Goal: Information Seeking & Learning: Find specific fact

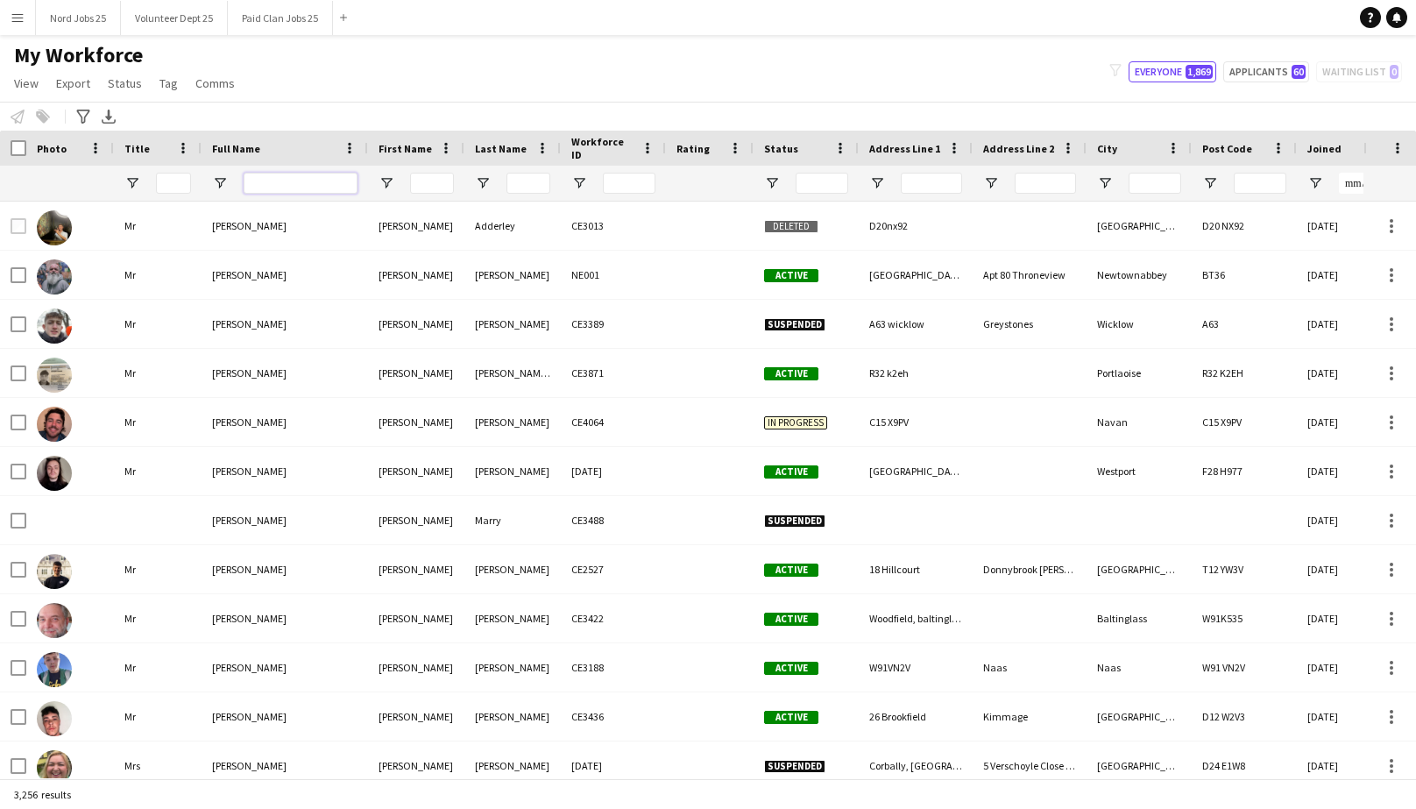
click at [280, 182] on input "Full Name Filter Input" at bounding box center [301, 183] width 114 height 21
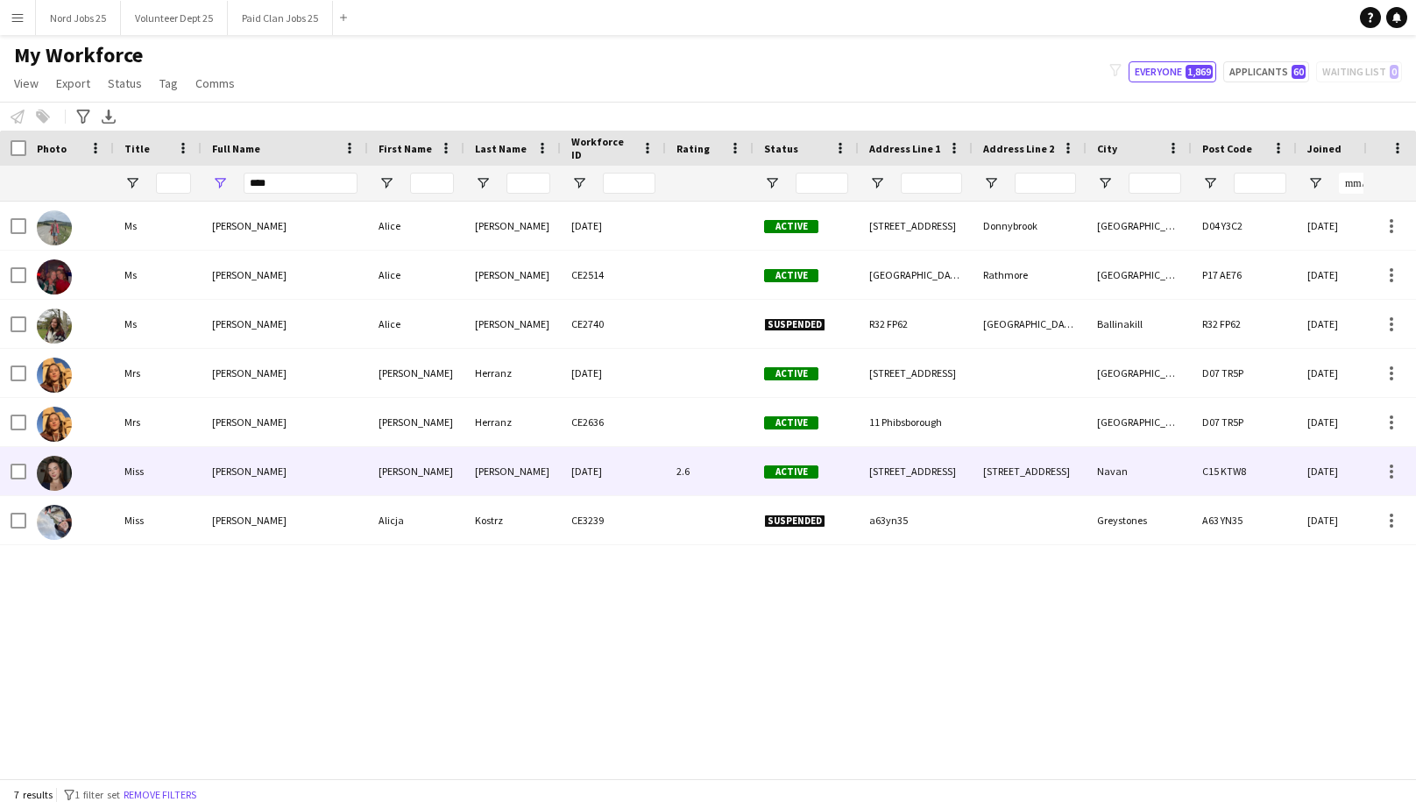
click at [298, 478] on div "[PERSON_NAME]" at bounding box center [285, 471] width 167 height 48
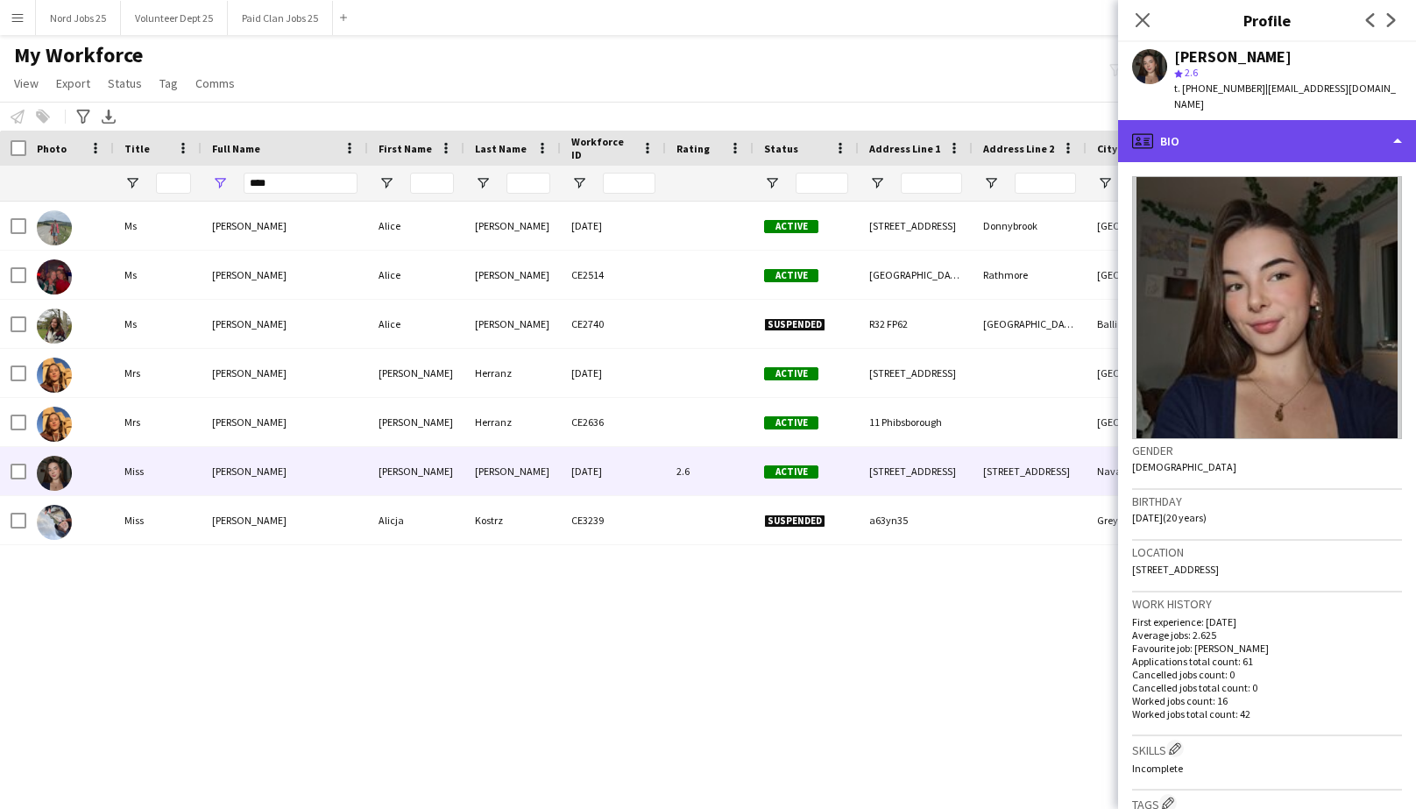
click at [1234, 124] on div "profile Bio" at bounding box center [1267, 141] width 298 height 42
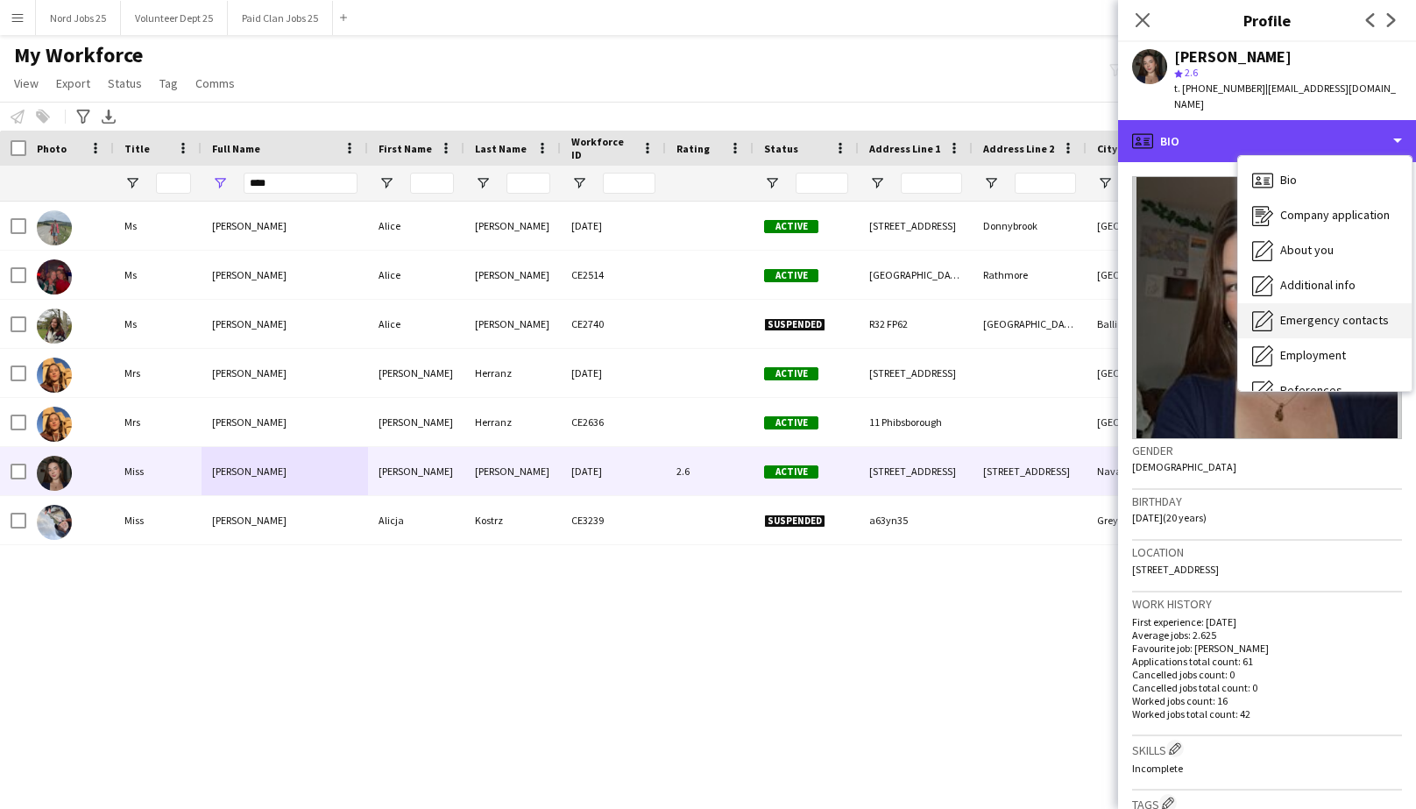
scroll to position [164, 0]
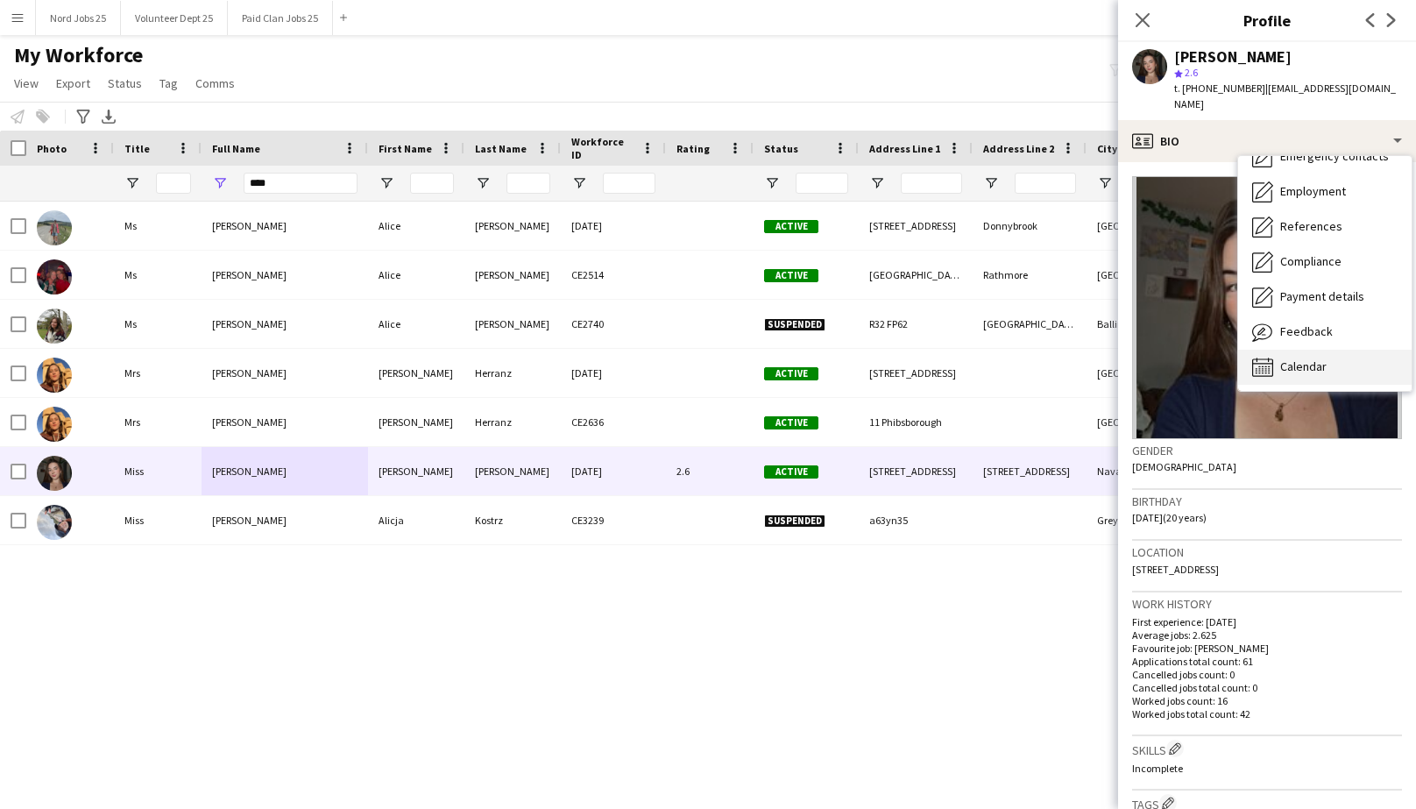
click at [1317, 358] on span "Calendar" at bounding box center [1304, 366] width 46 height 16
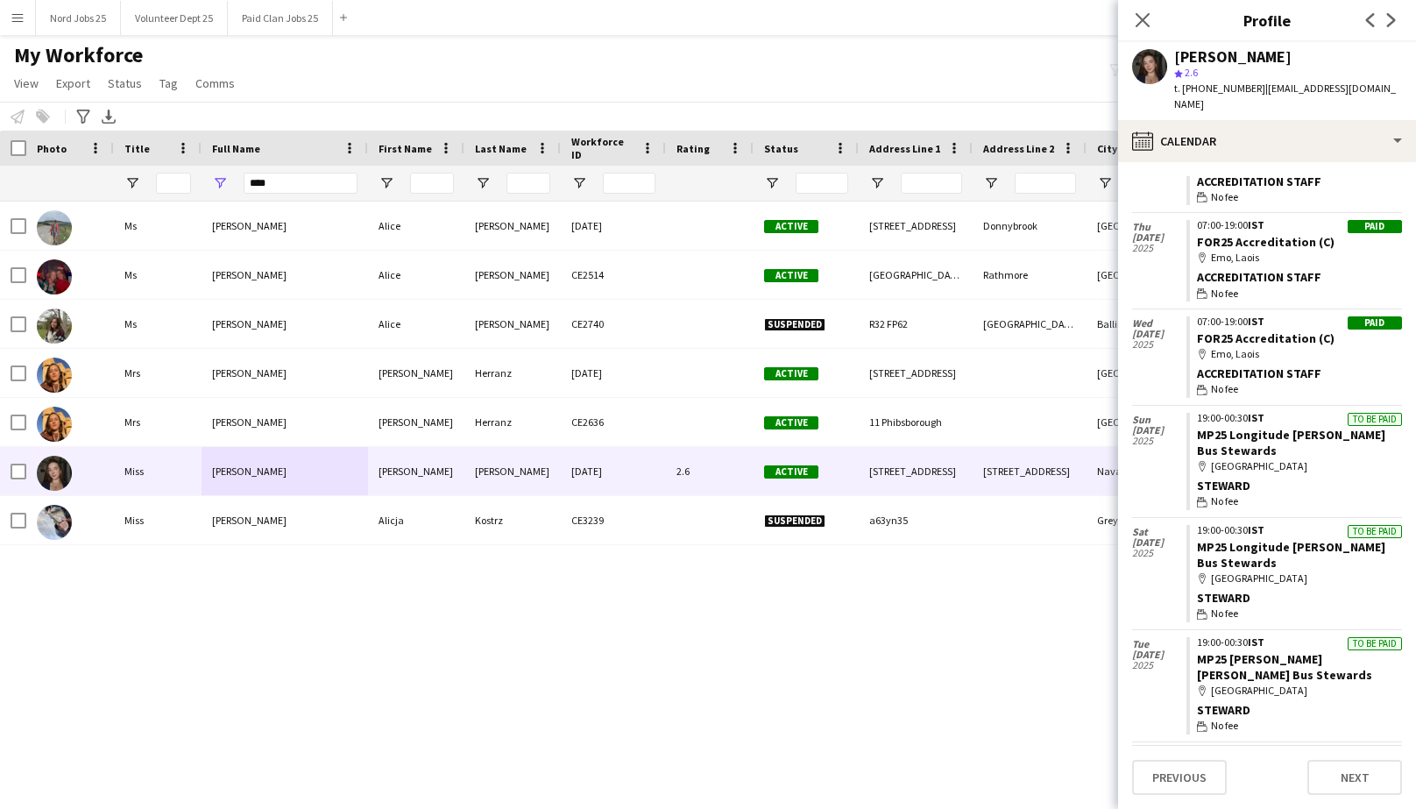
scroll to position [1361, 0]
click at [266, 181] on input "****" at bounding box center [301, 183] width 114 height 21
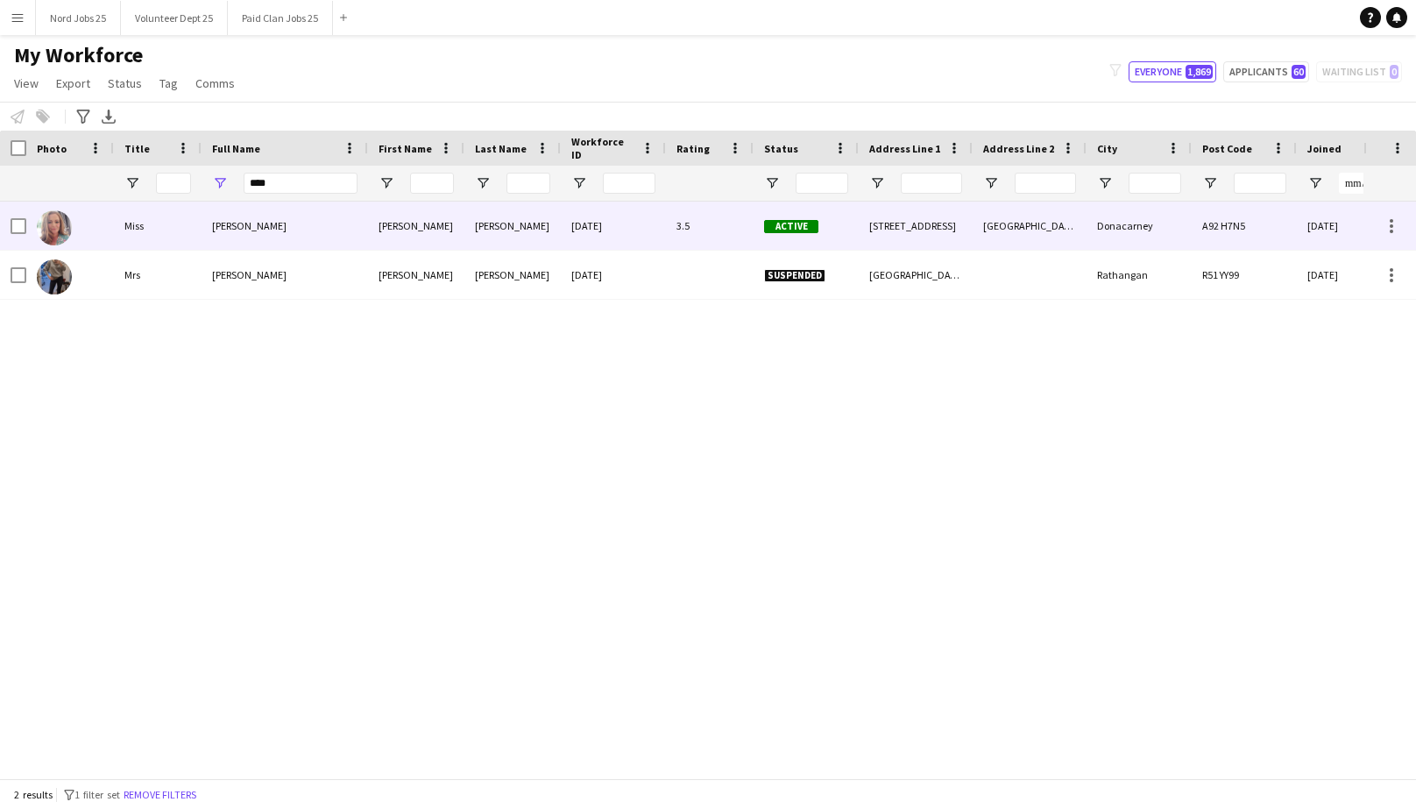
click at [266, 231] on div "[PERSON_NAME]" at bounding box center [285, 226] width 167 height 48
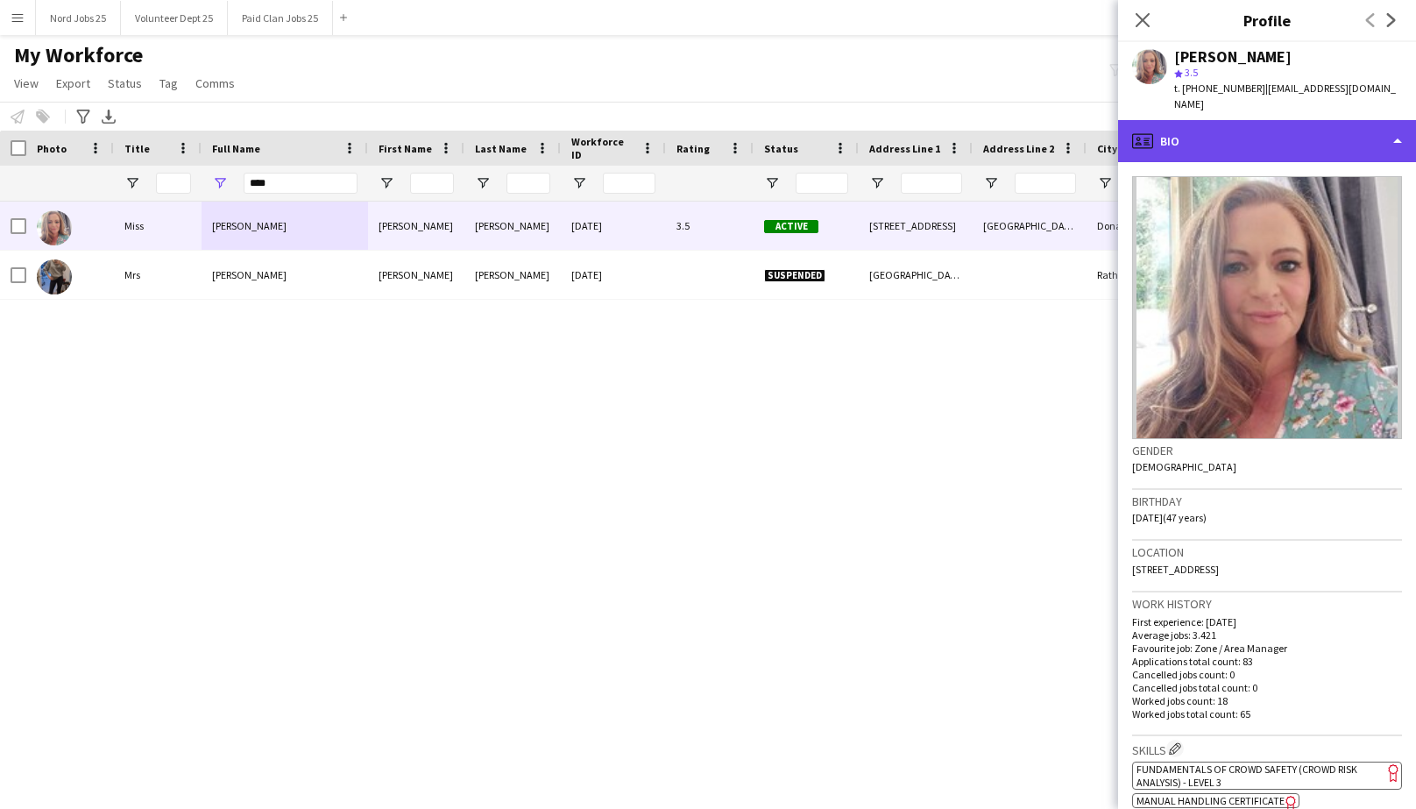
click at [1269, 141] on div "profile Bio" at bounding box center [1267, 141] width 298 height 42
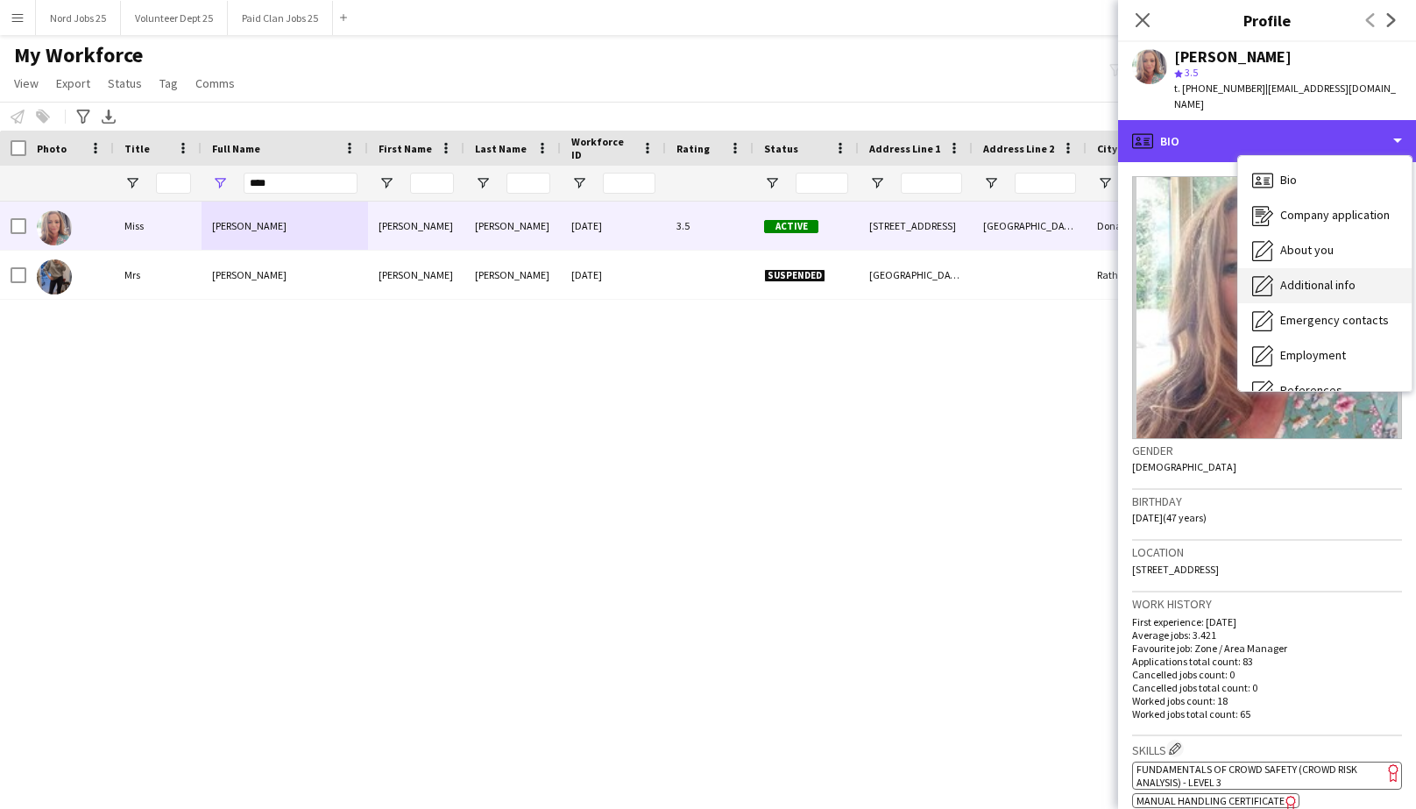
scroll to position [164, 0]
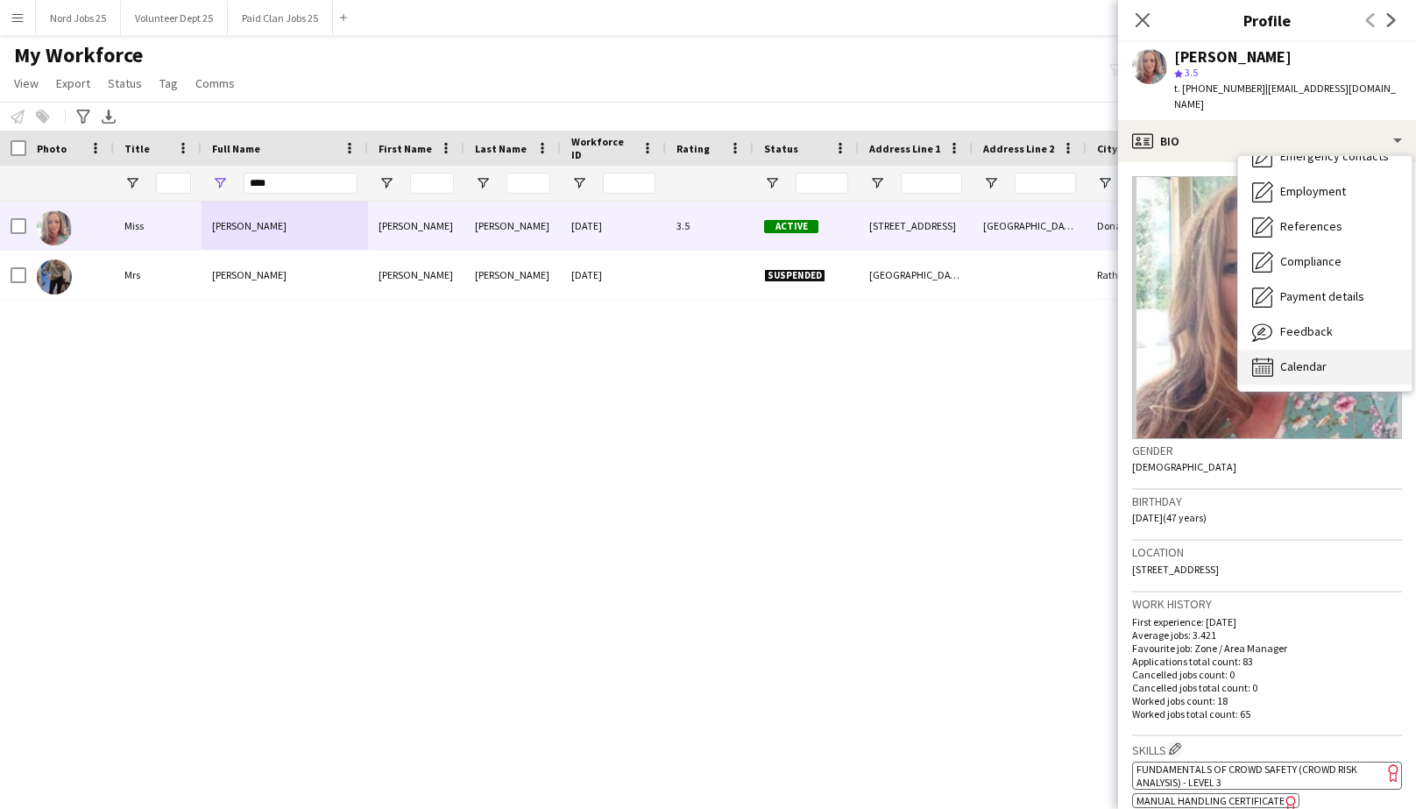
click at [1266, 368] on icon at bounding box center [1266, 368] width 2 height 1
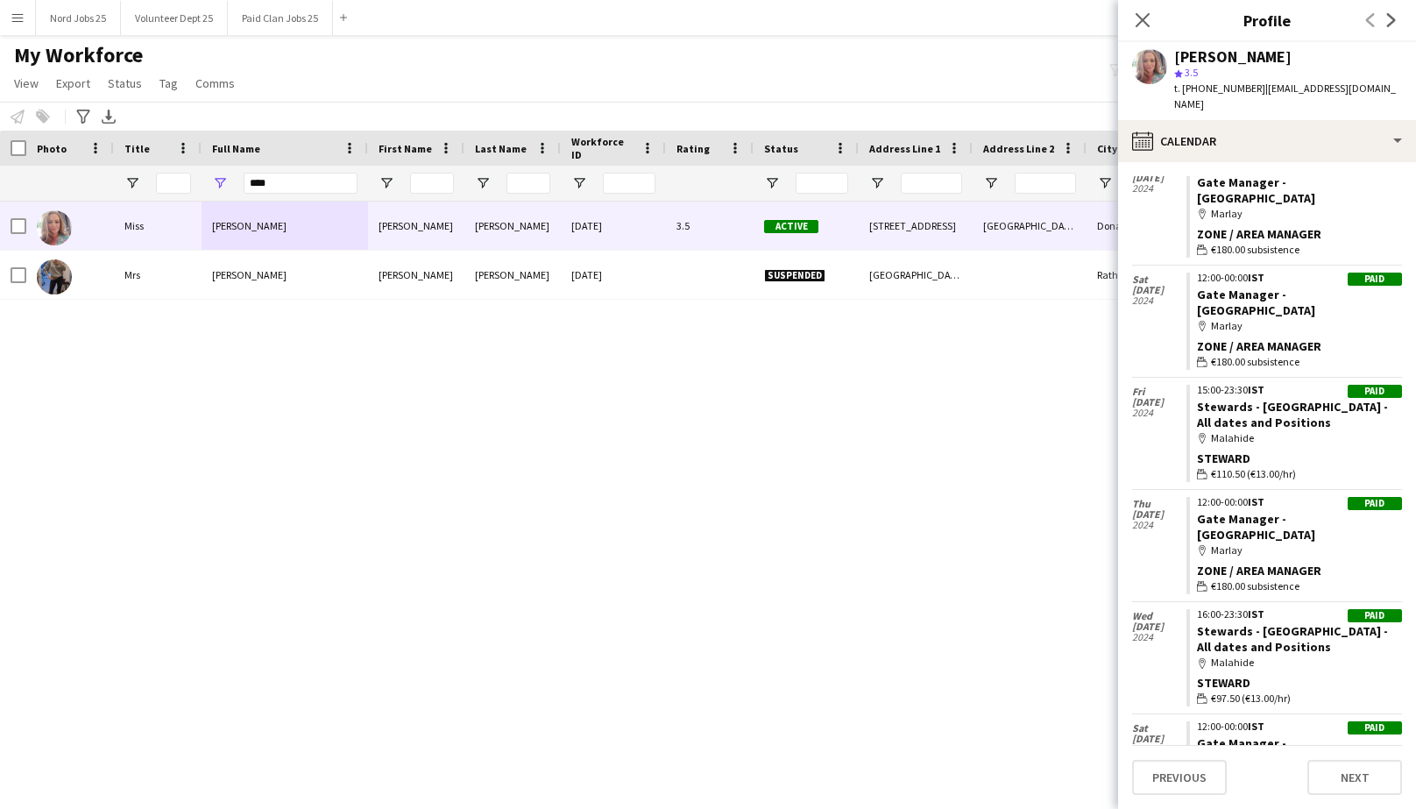
scroll to position [5890, 0]
click at [268, 181] on input "****" at bounding box center [301, 183] width 114 height 21
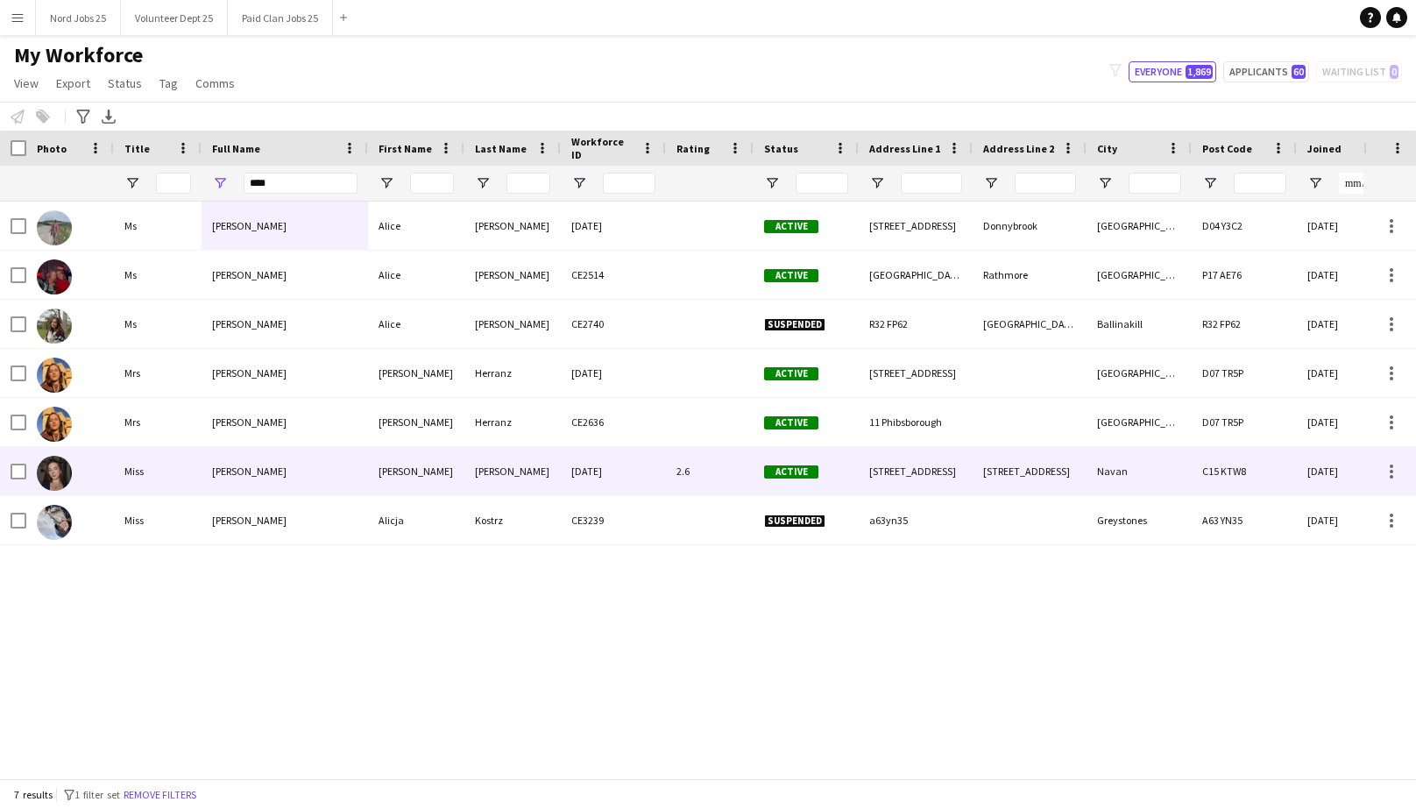
click at [298, 458] on div "[PERSON_NAME]" at bounding box center [285, 471] width 167 height 48
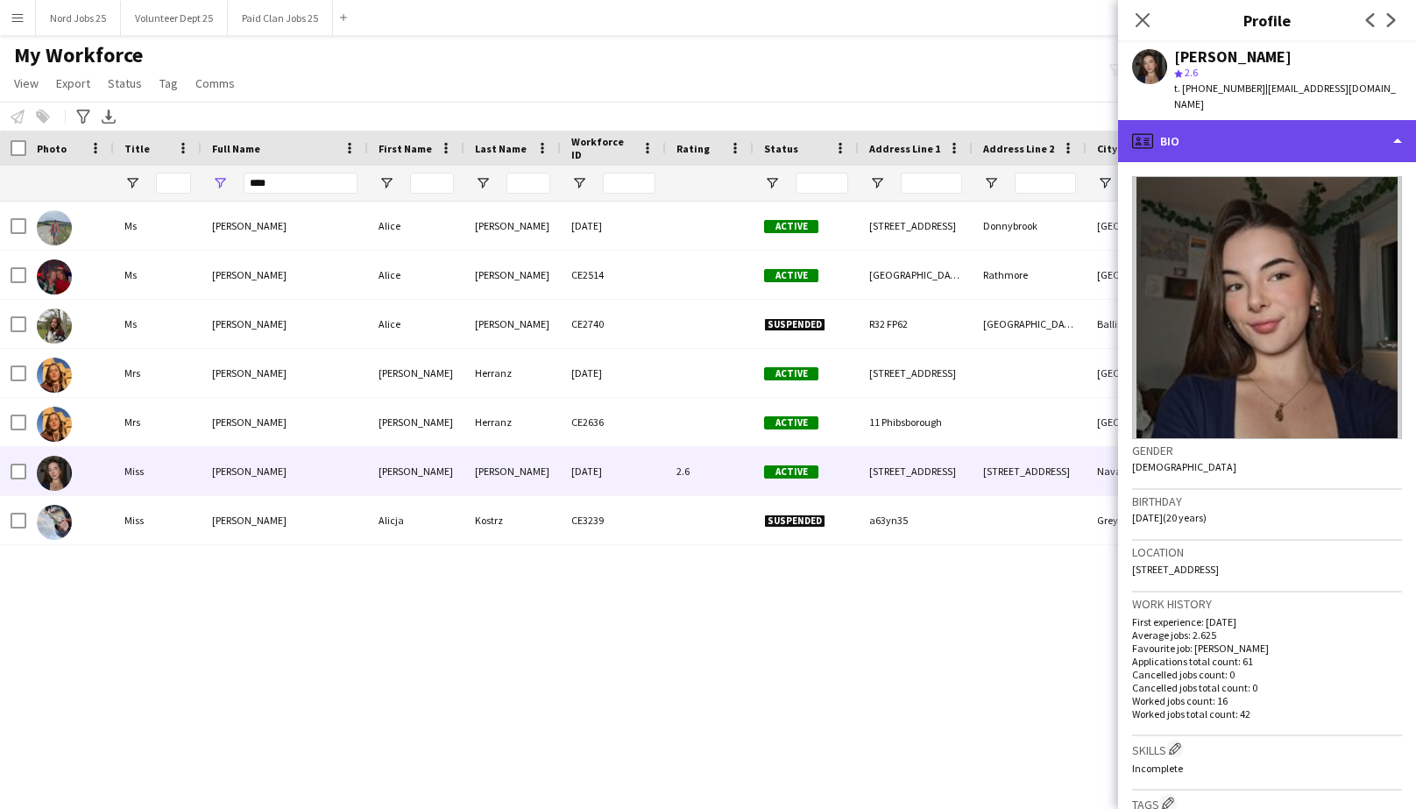
click at [1295, 143] on div "profile Bio" at bounding box center [1267, 141] width 298 height 42
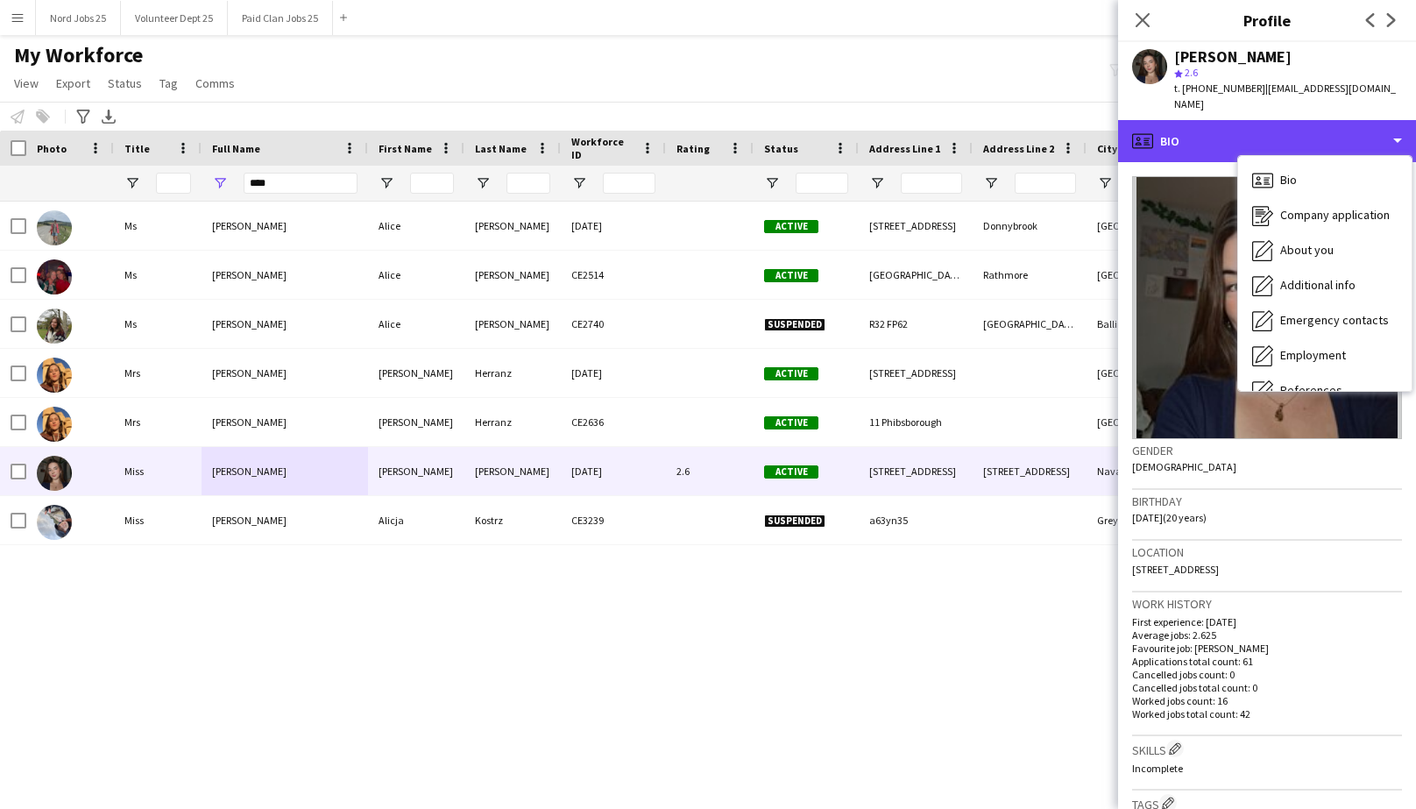
scroll to position [164, 0]
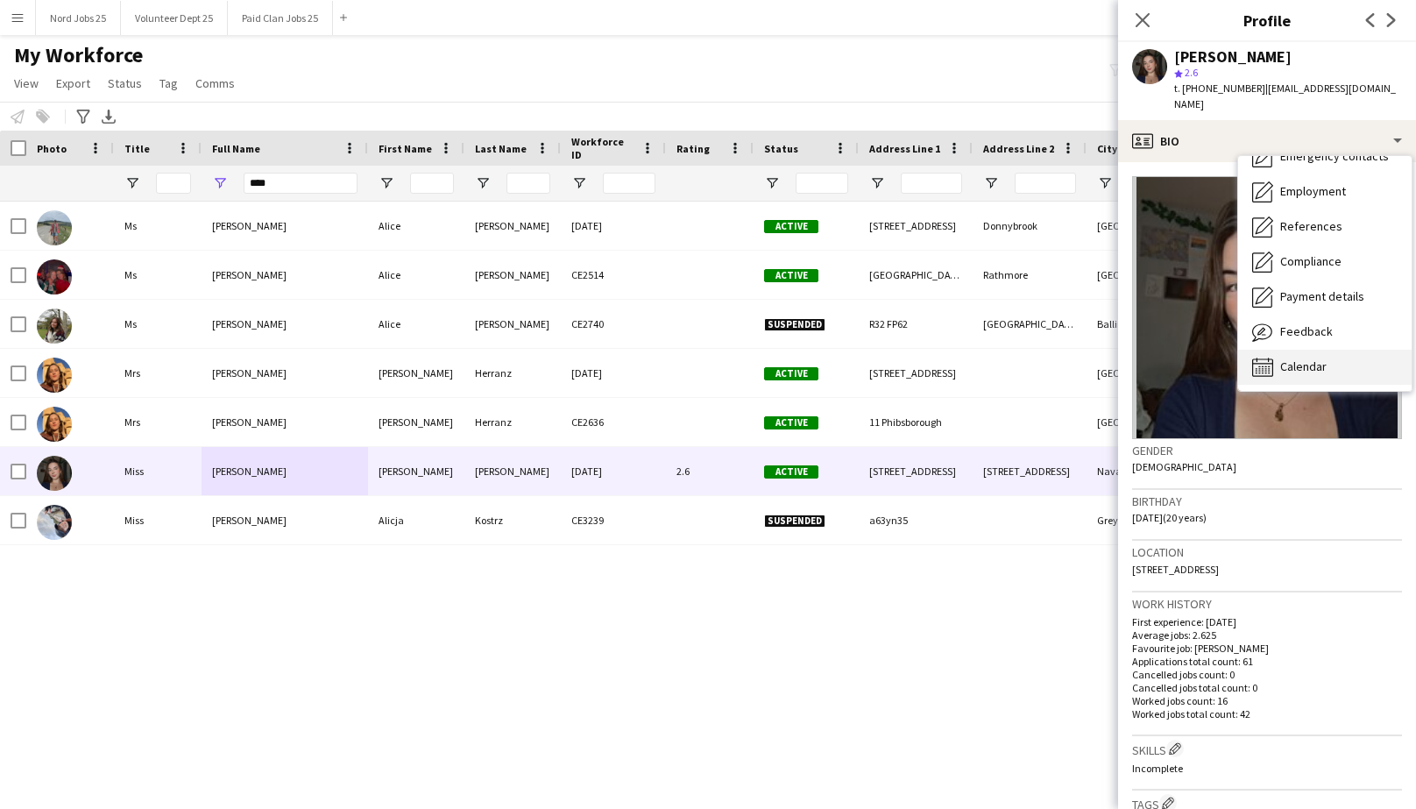
click at [1302, 358] on span "Calendar" at bounding box center [1304, 366] width 46 height 16
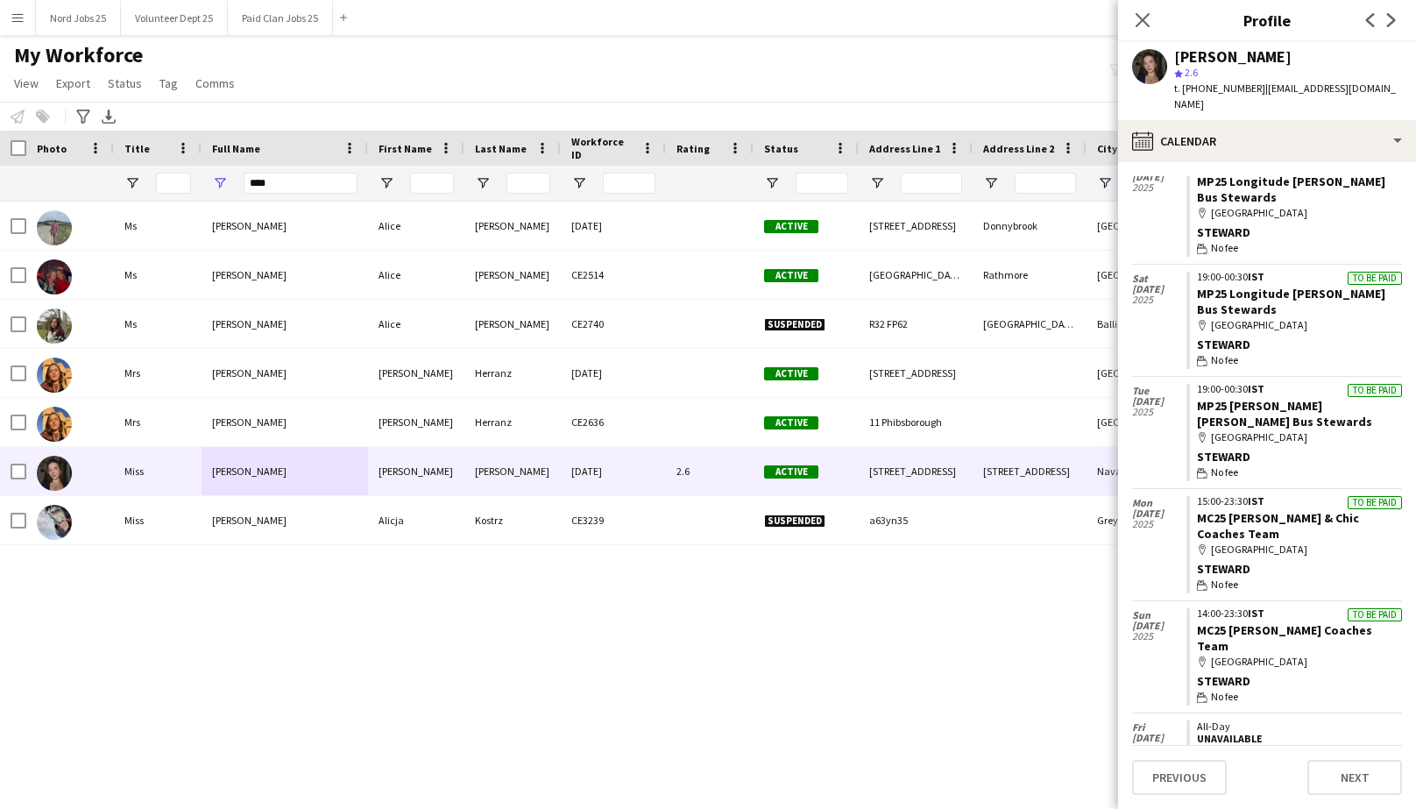
scroll to position [1594, 0]
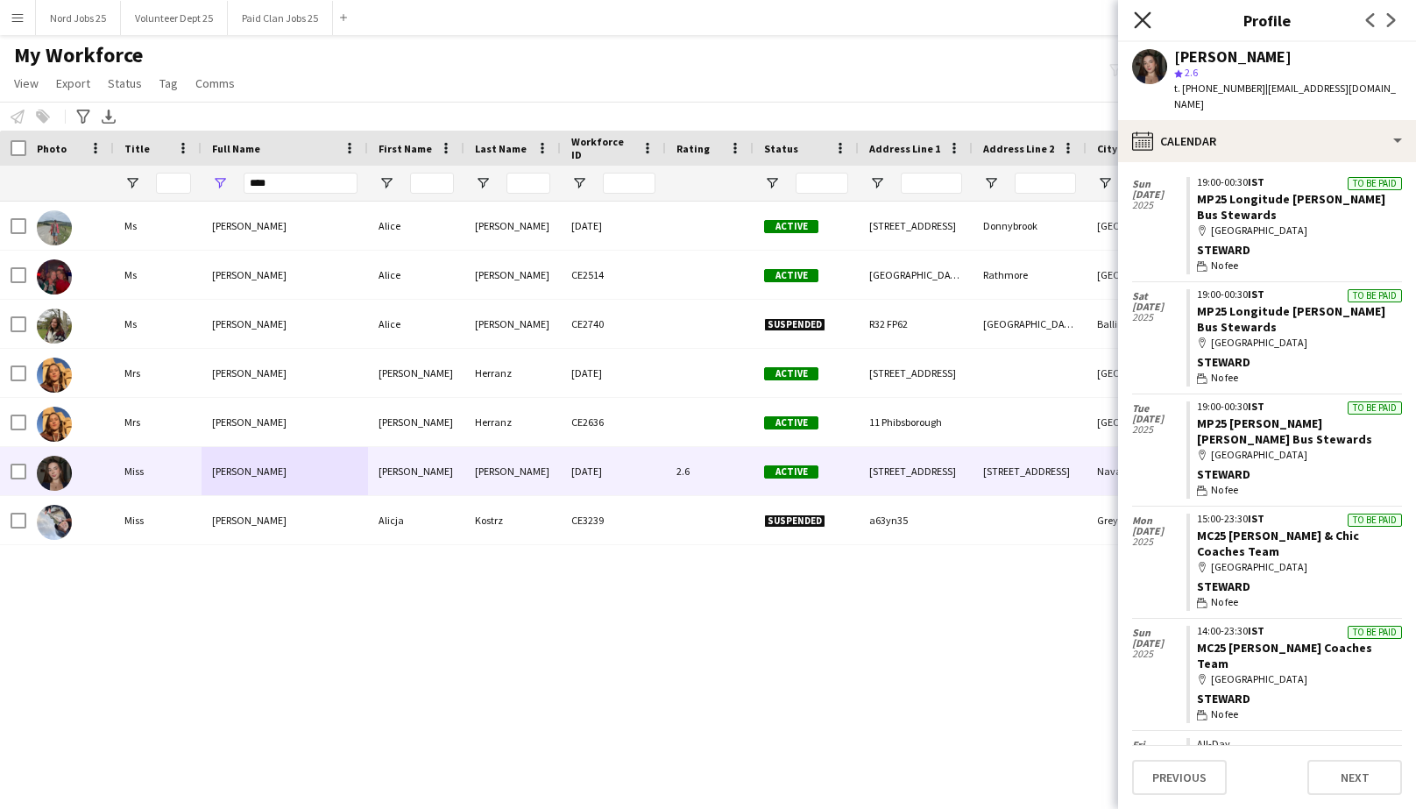
click at [1145, 16] on icon "Close pop-in" at bounding box center [1142, 19] width 17 height 17
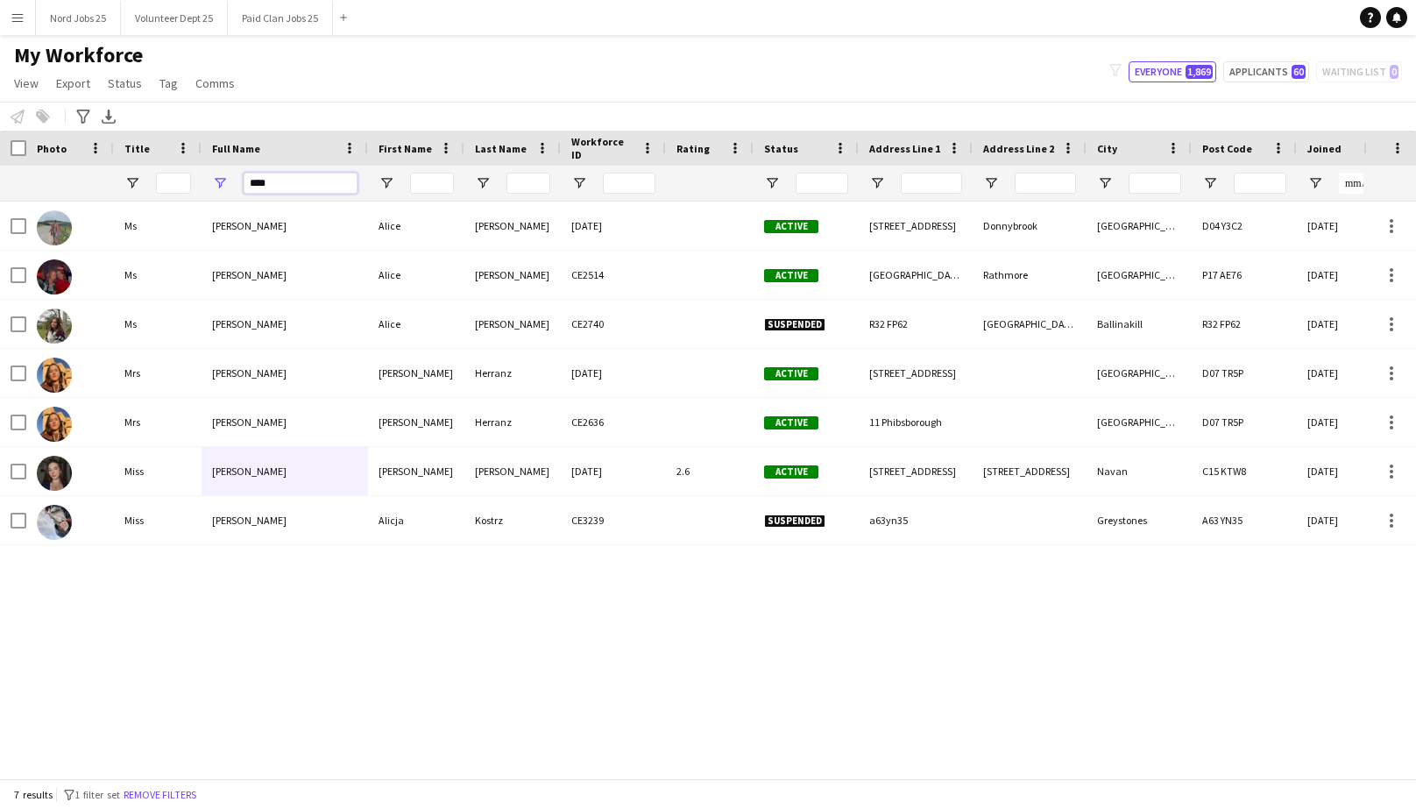
click at [280, 179] on input "****" at bounding box center [301, 183] width 114 height 21
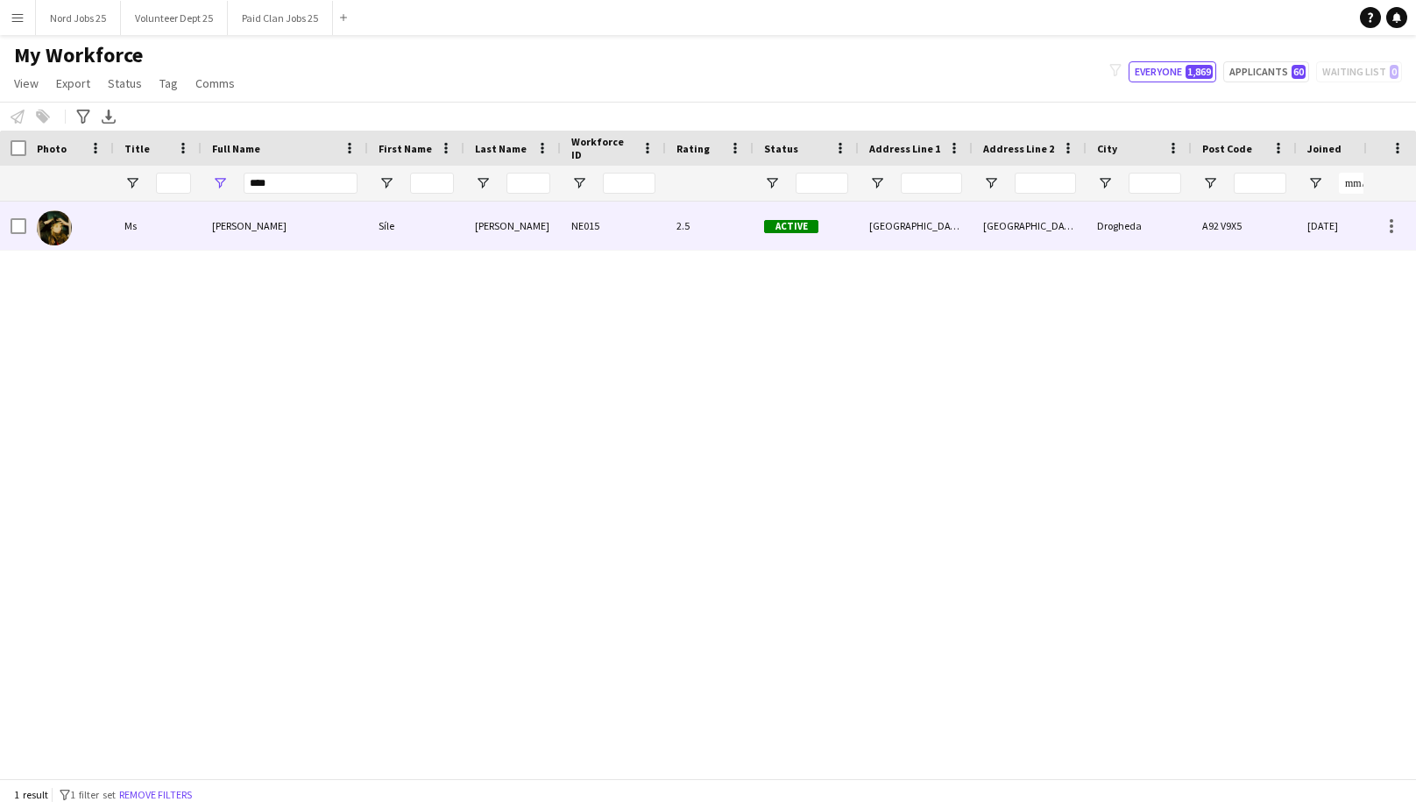
click at [290, 215] on div "[PERSON_NAME]" at bounding box center [285, 226] width 167 height 48
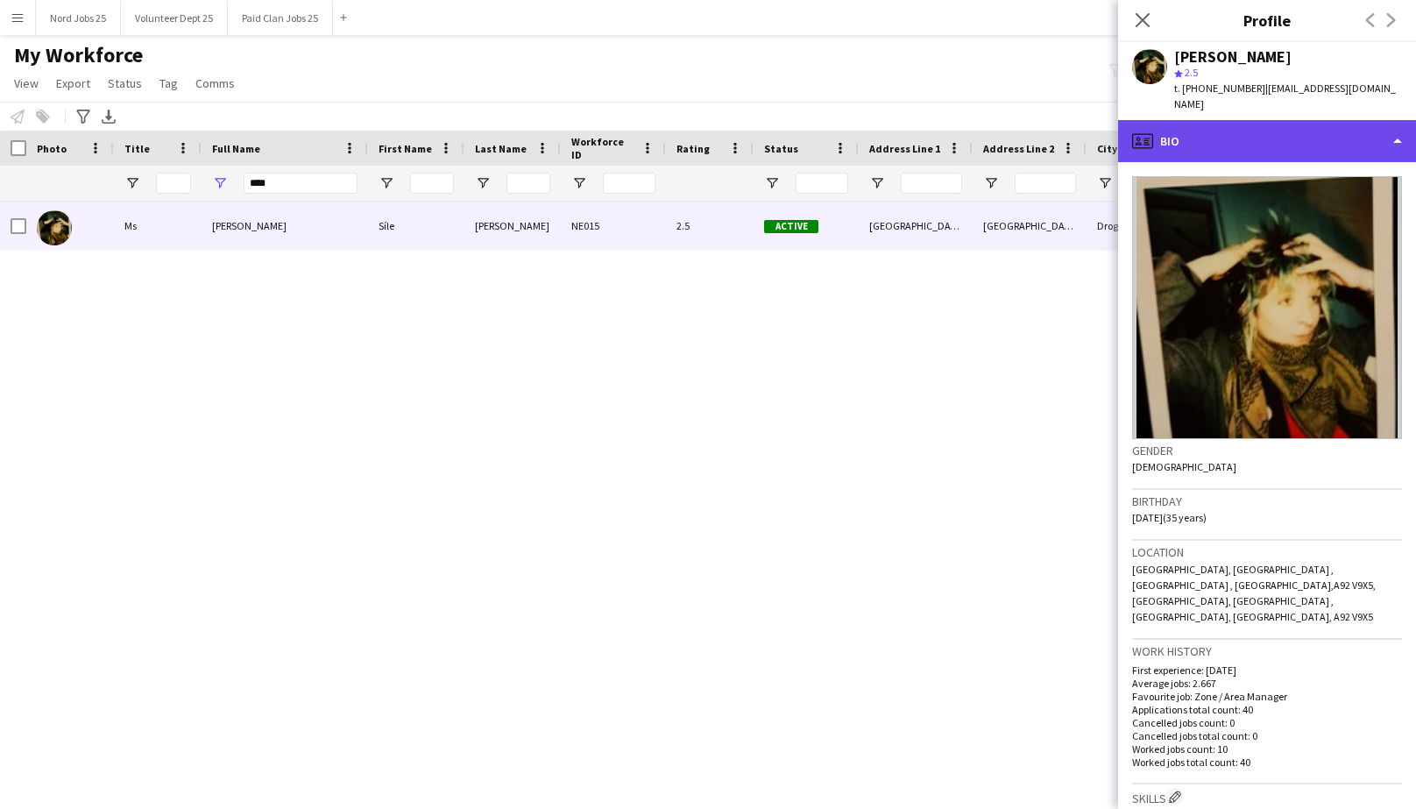
click at [1300, 120] on div "profile Bio" at bounding box center [1267, 141] width 298 height 42
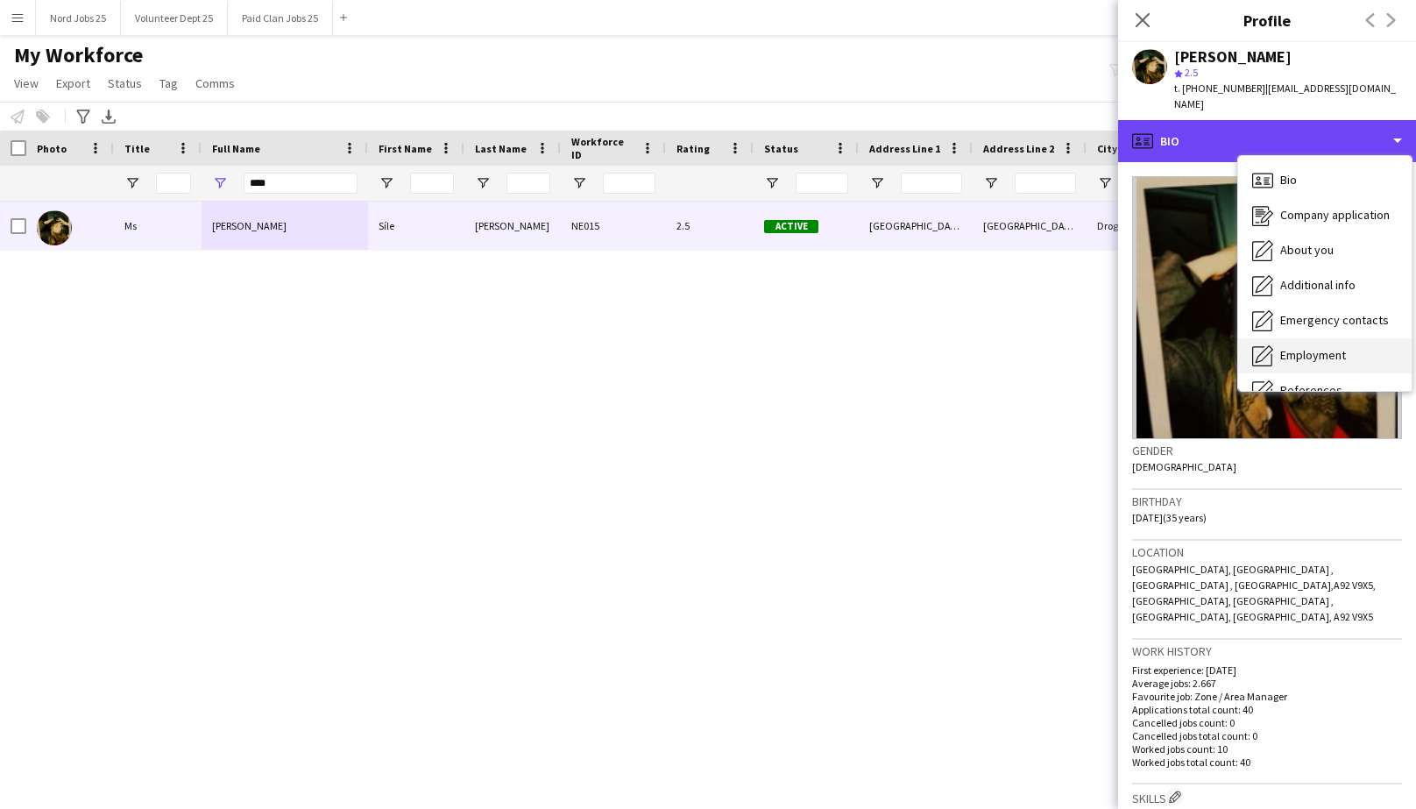
scroll to position [164, 0]
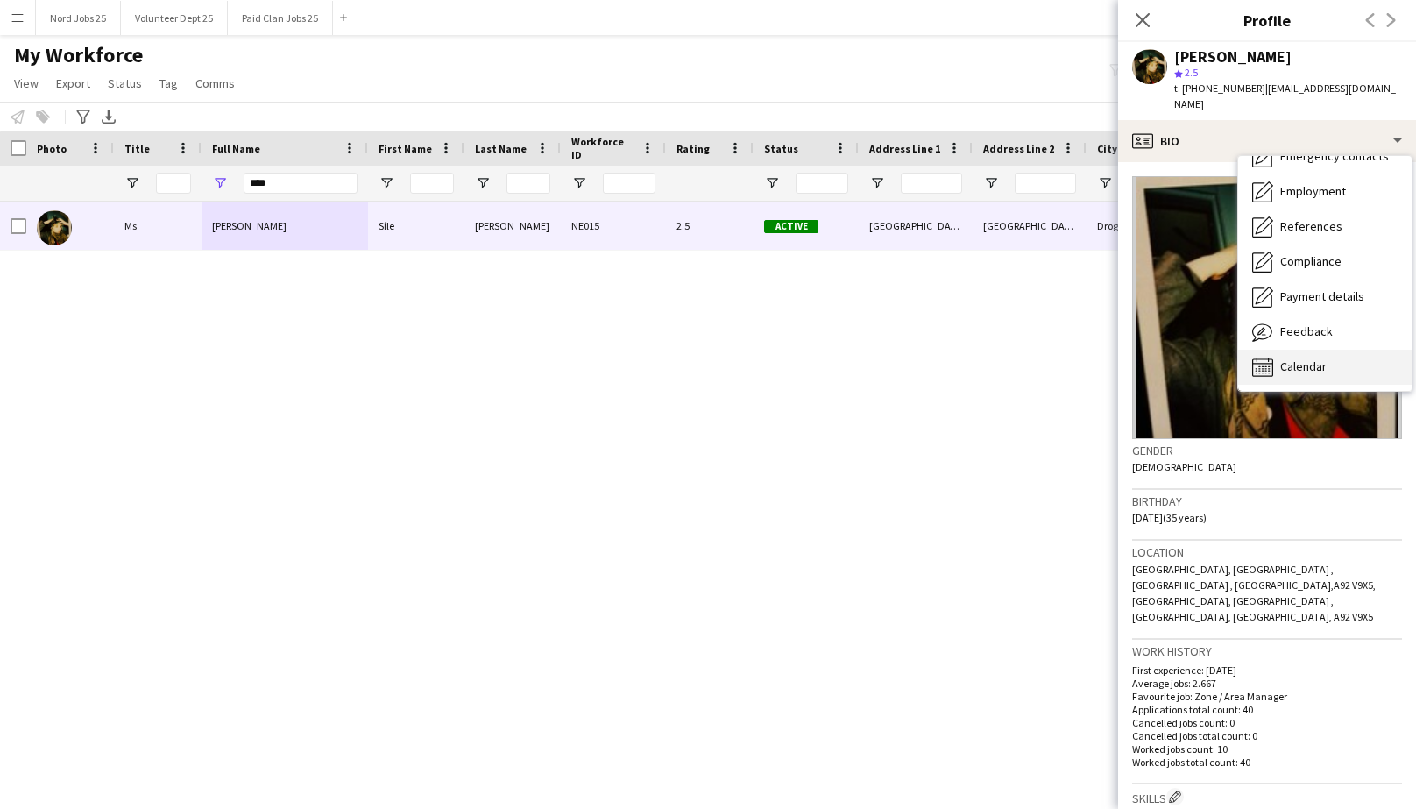
click at [1319, 350] on div "Calendar Calendar" at bounding box center [1326, 367] width 174 height 35
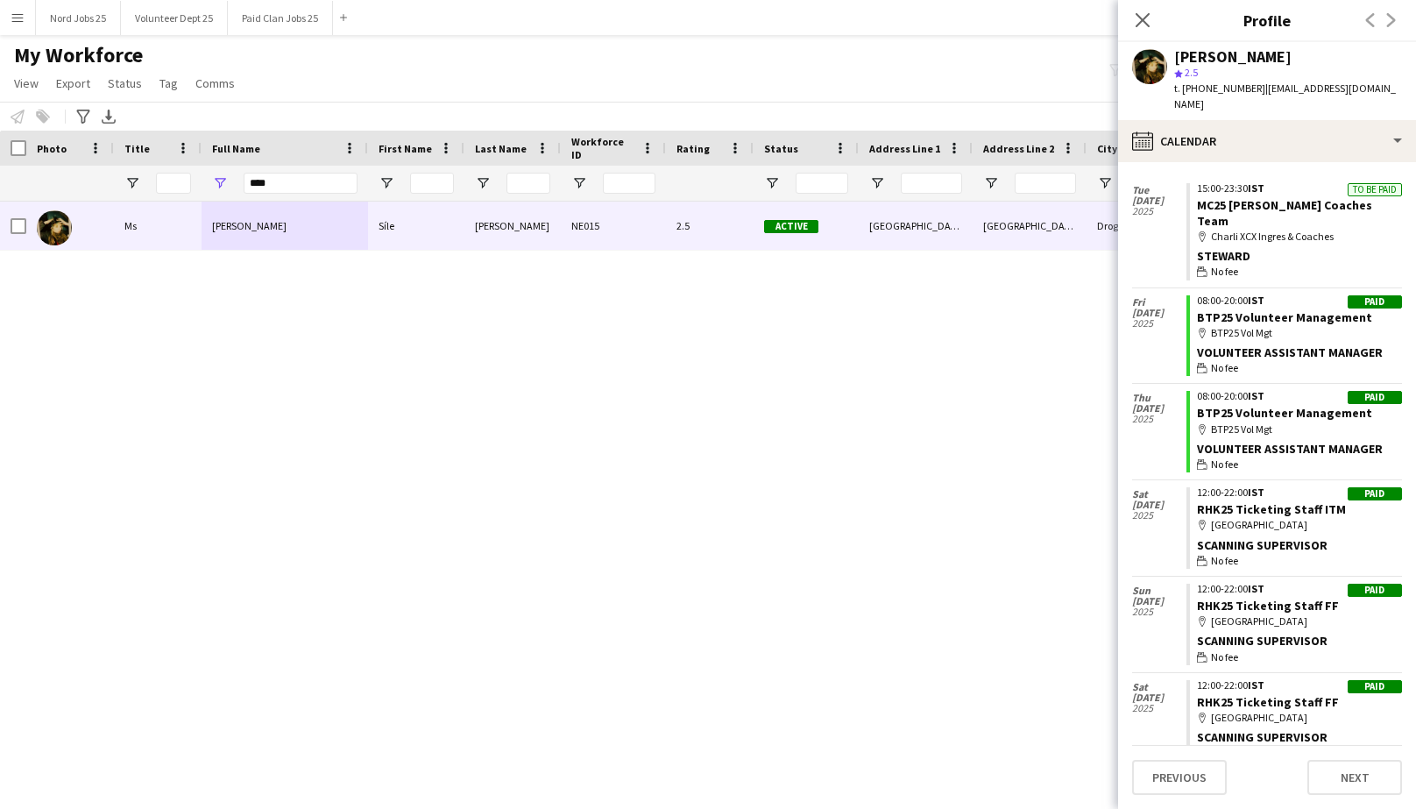
scroll to position [2129, 0]
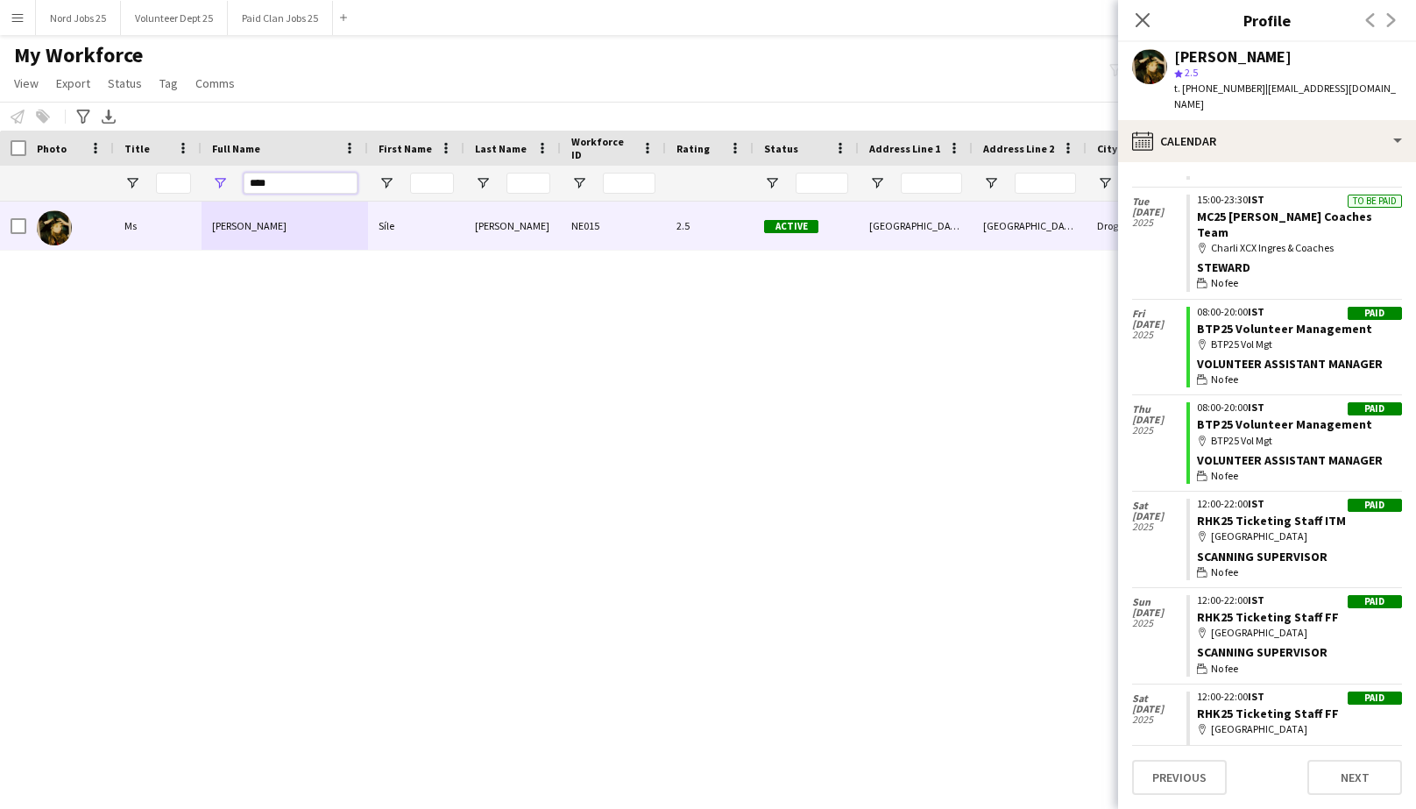
click at [275, 179] on input "****" at bounding box center [301, 183] width 114 height 21
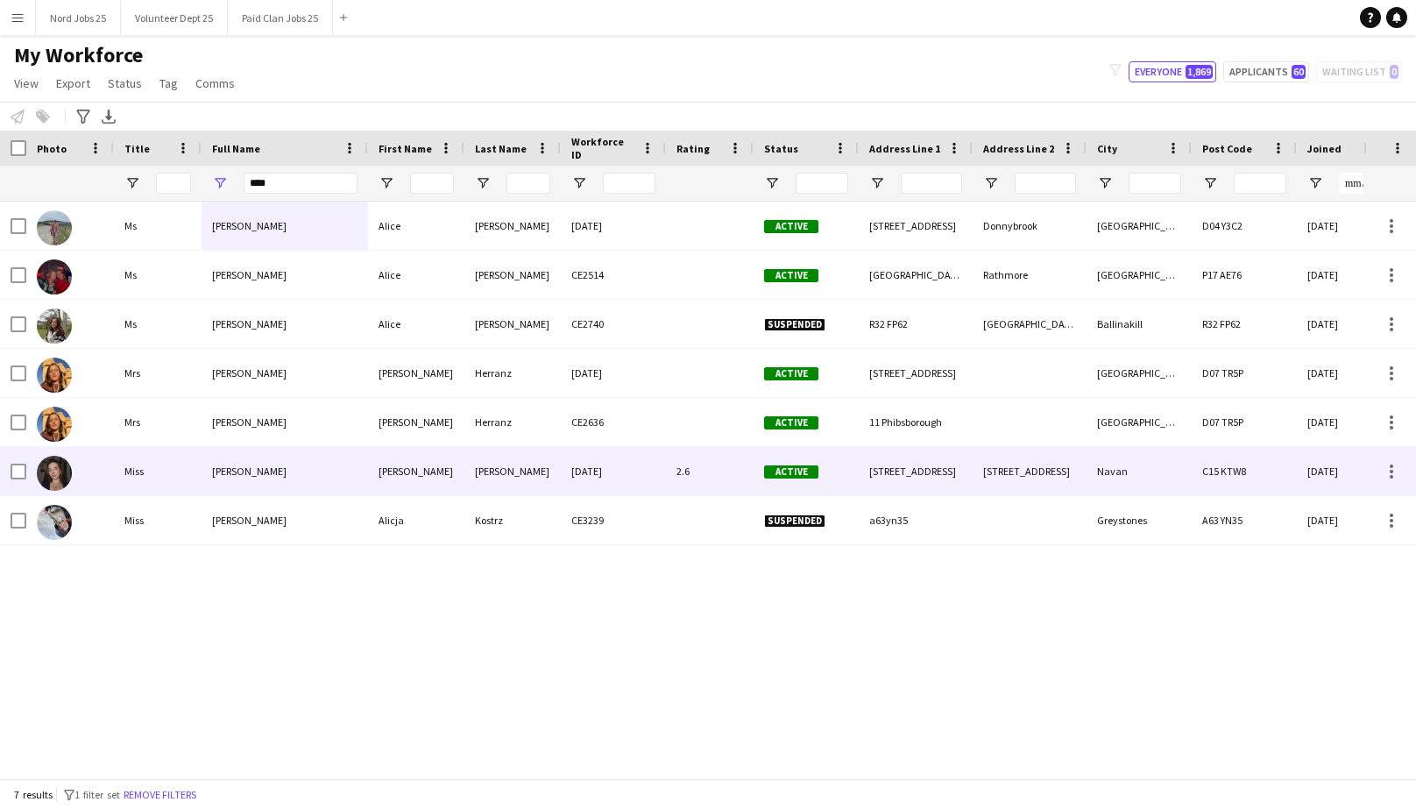
click at [326, 472] on div "[PERSON_NAME]" at bounding box center [285, 471] width 167 height 48
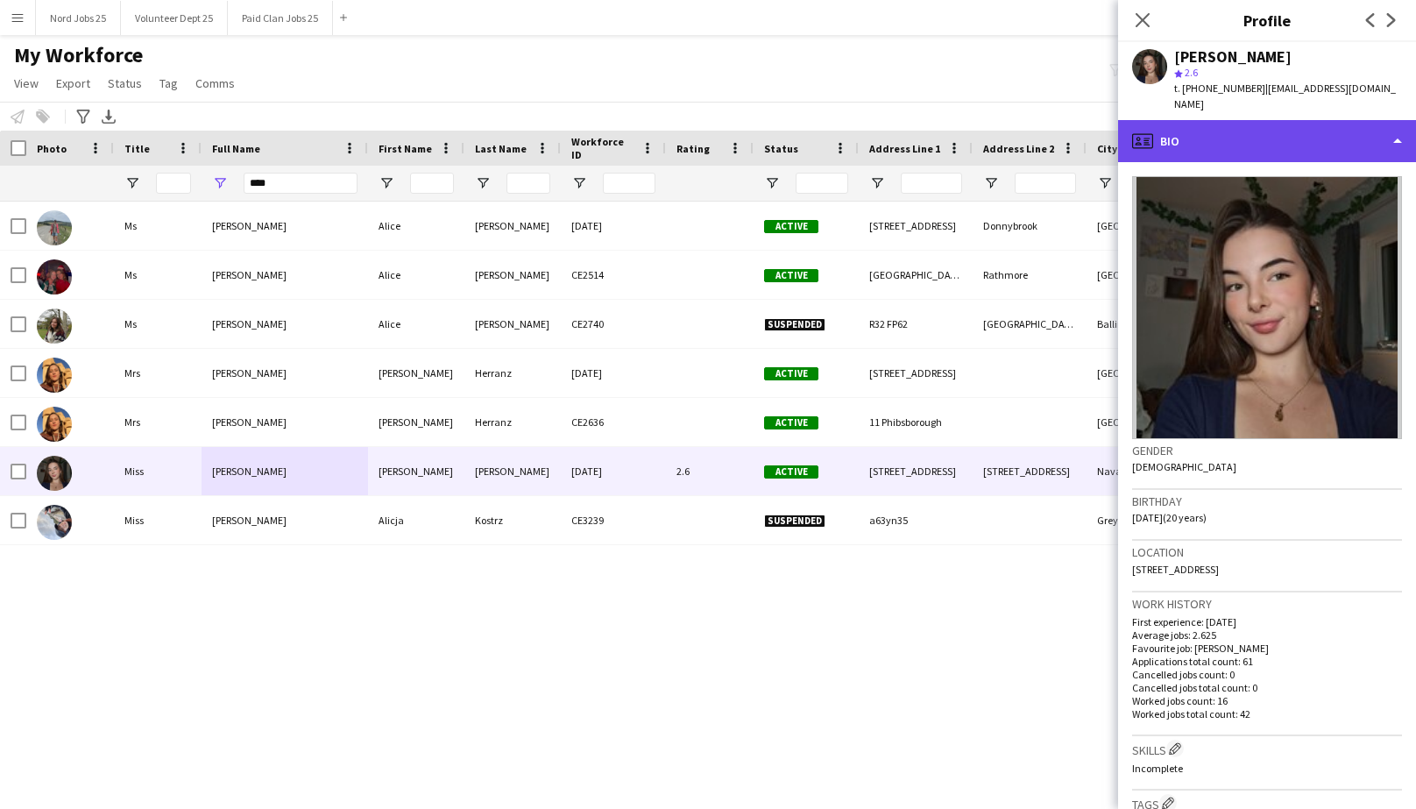
click at [1259, 130] on div "profile Bio" at bounding box center [1267, 141] width 298 height 42
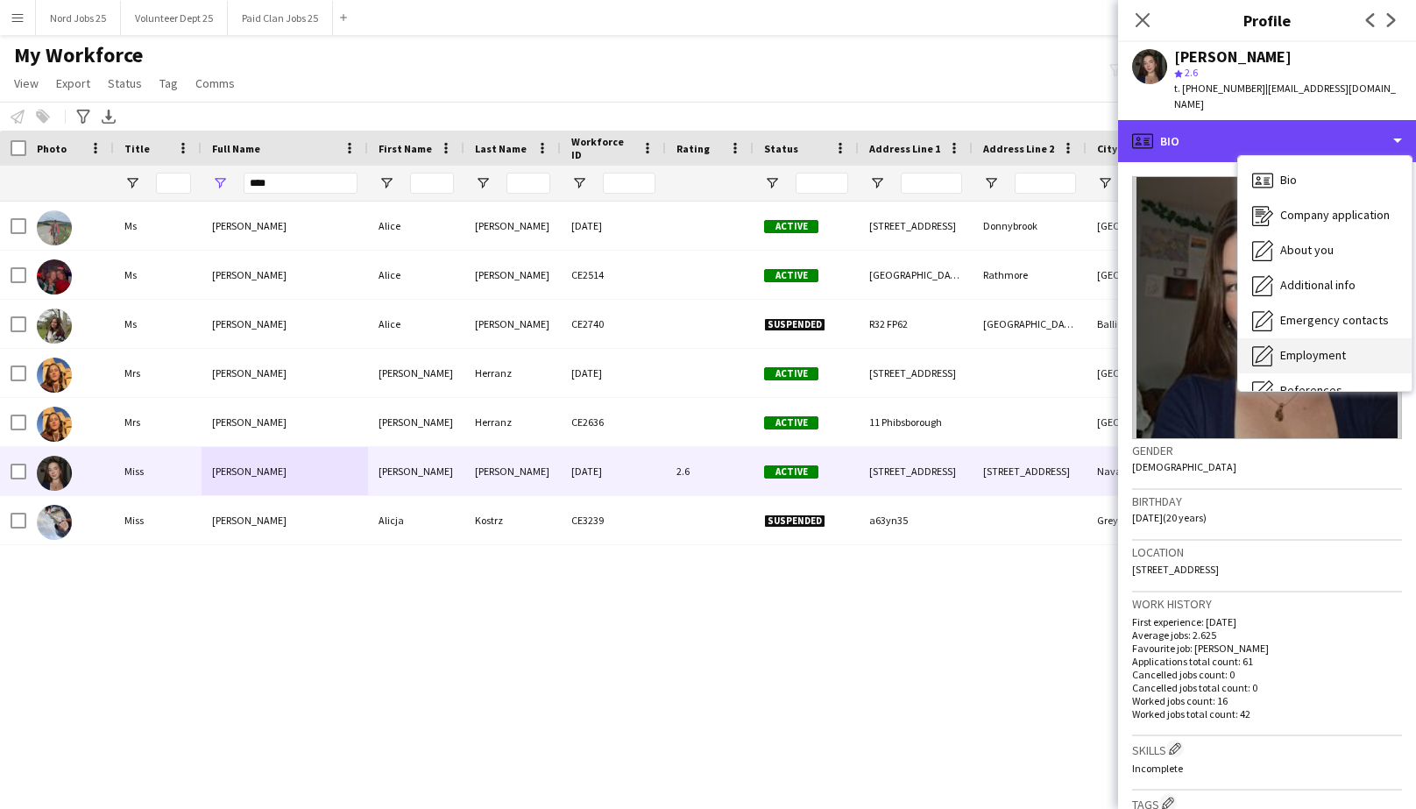
scroll to position [164, 0]
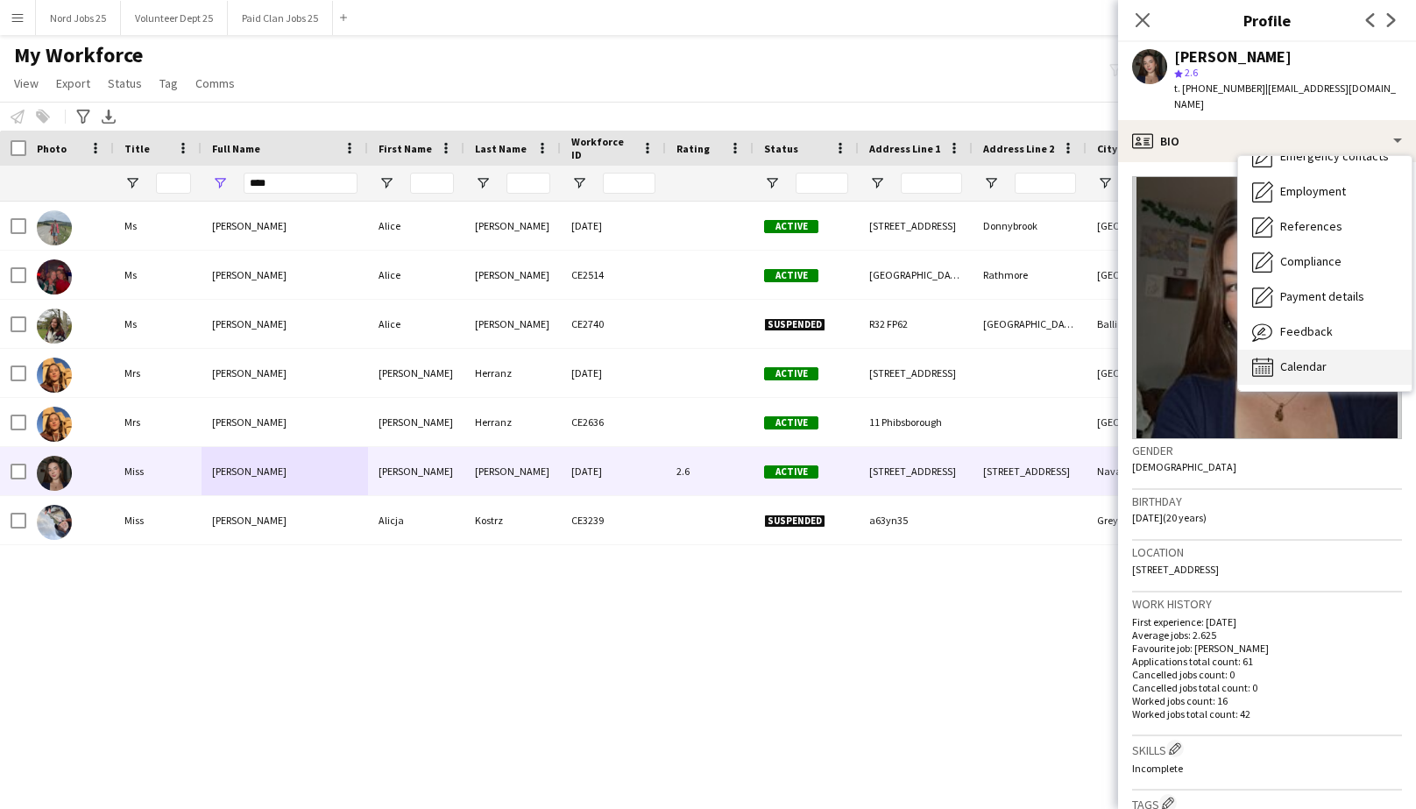
click at [1299, 358] on span "Calendar" at bounding box center [1304, 366] width 46 height 16
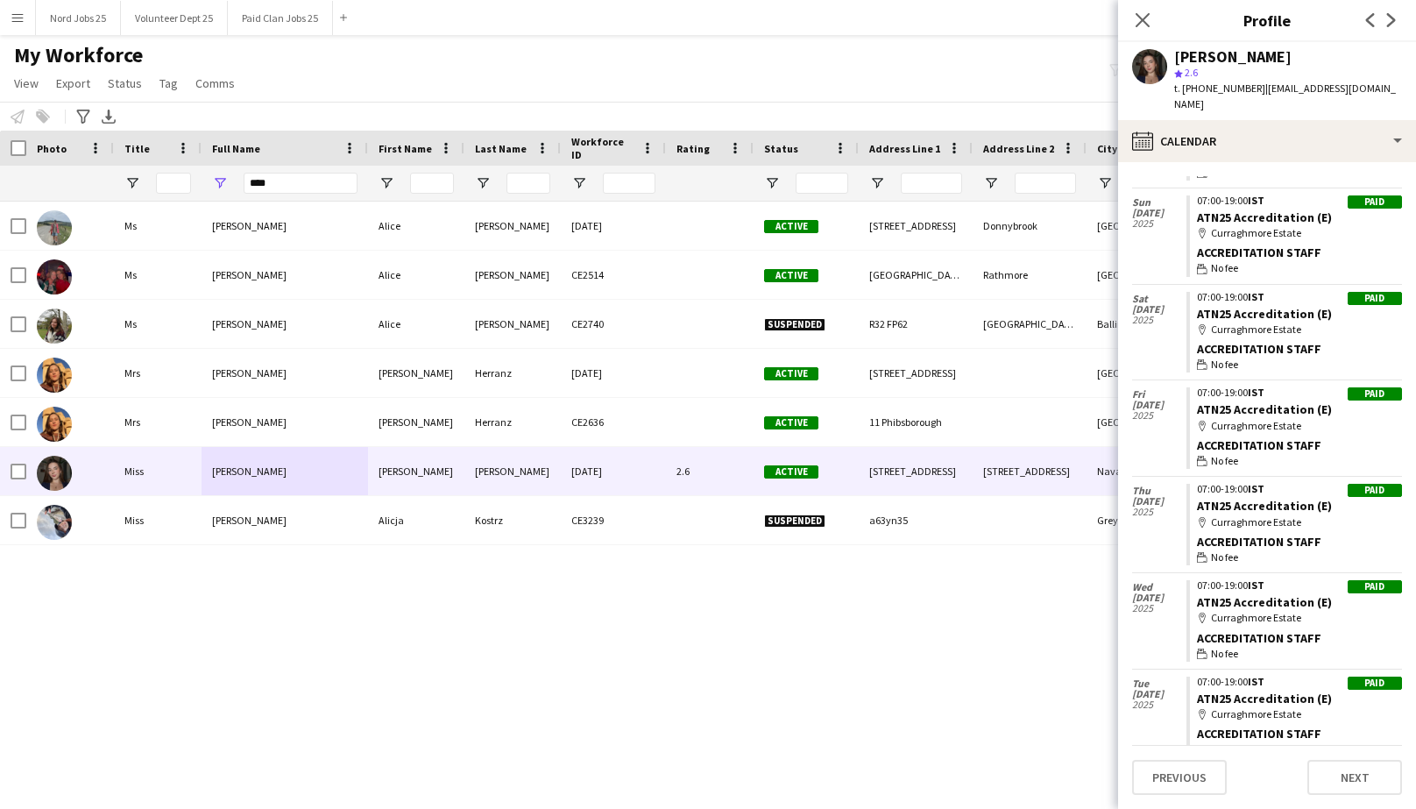
scroll to position [387, 0]
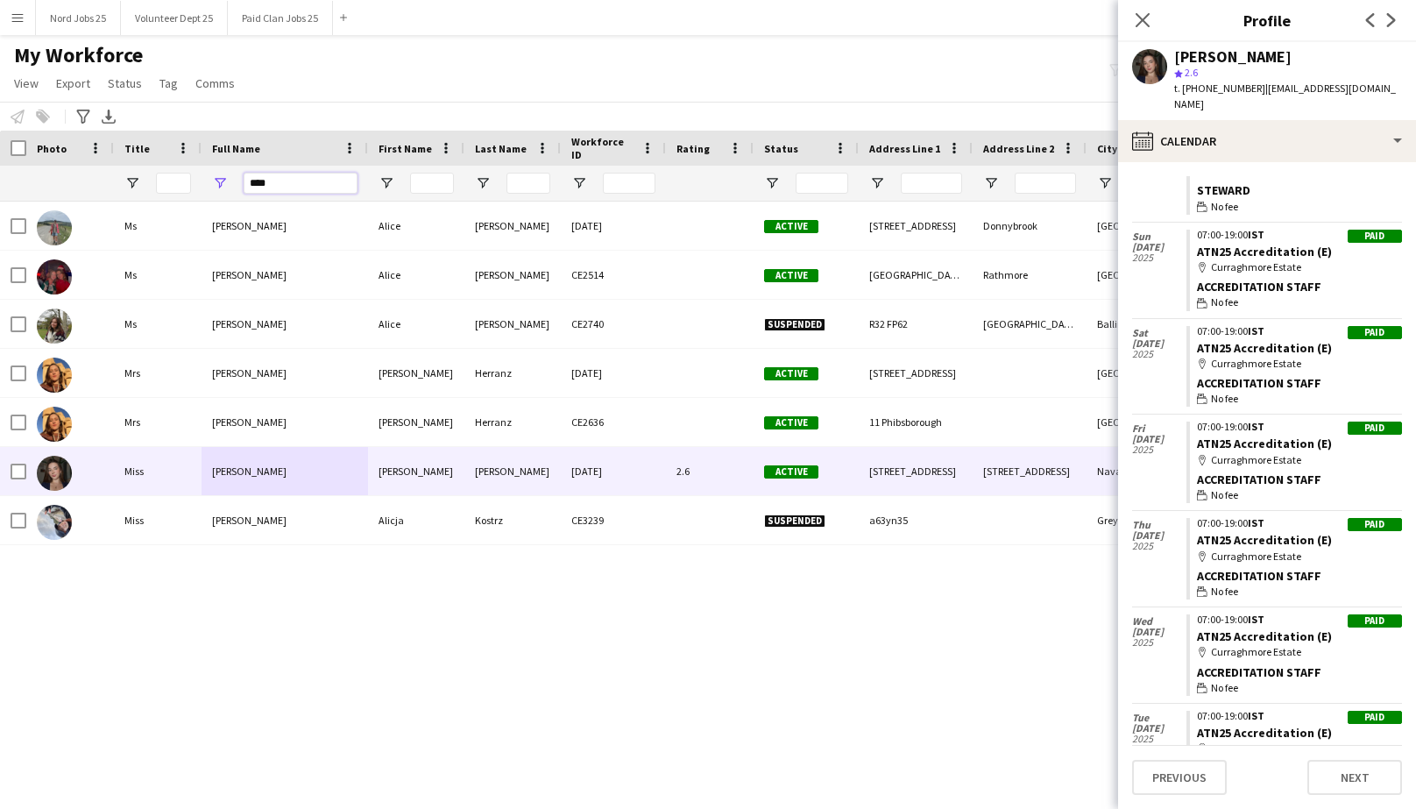
click at [309, 176] on input "****" at bounding box center [301, 183] width 114 height 21
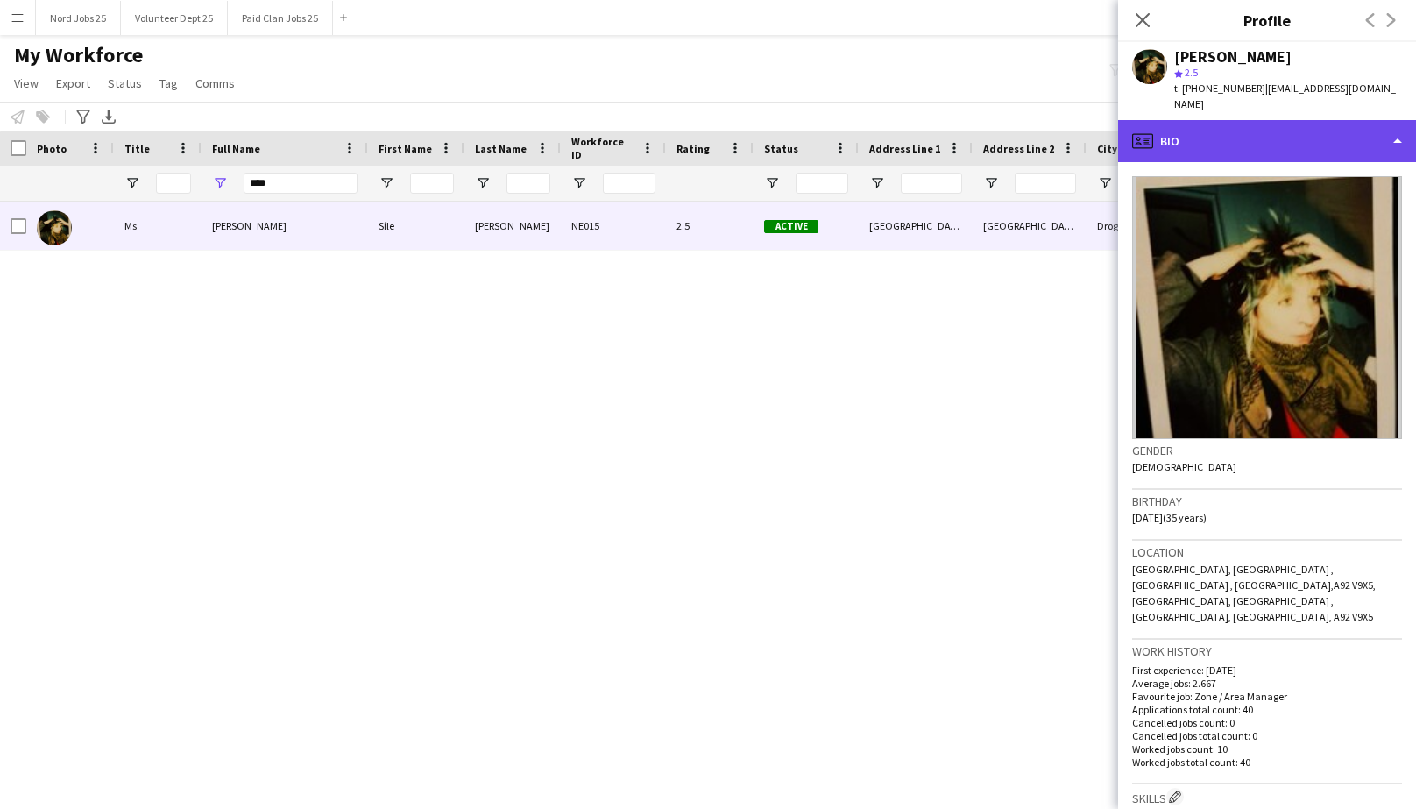
click at [1340, 120] on div "profile Bio" at bounding box center [1267, 141] width 298 height 42
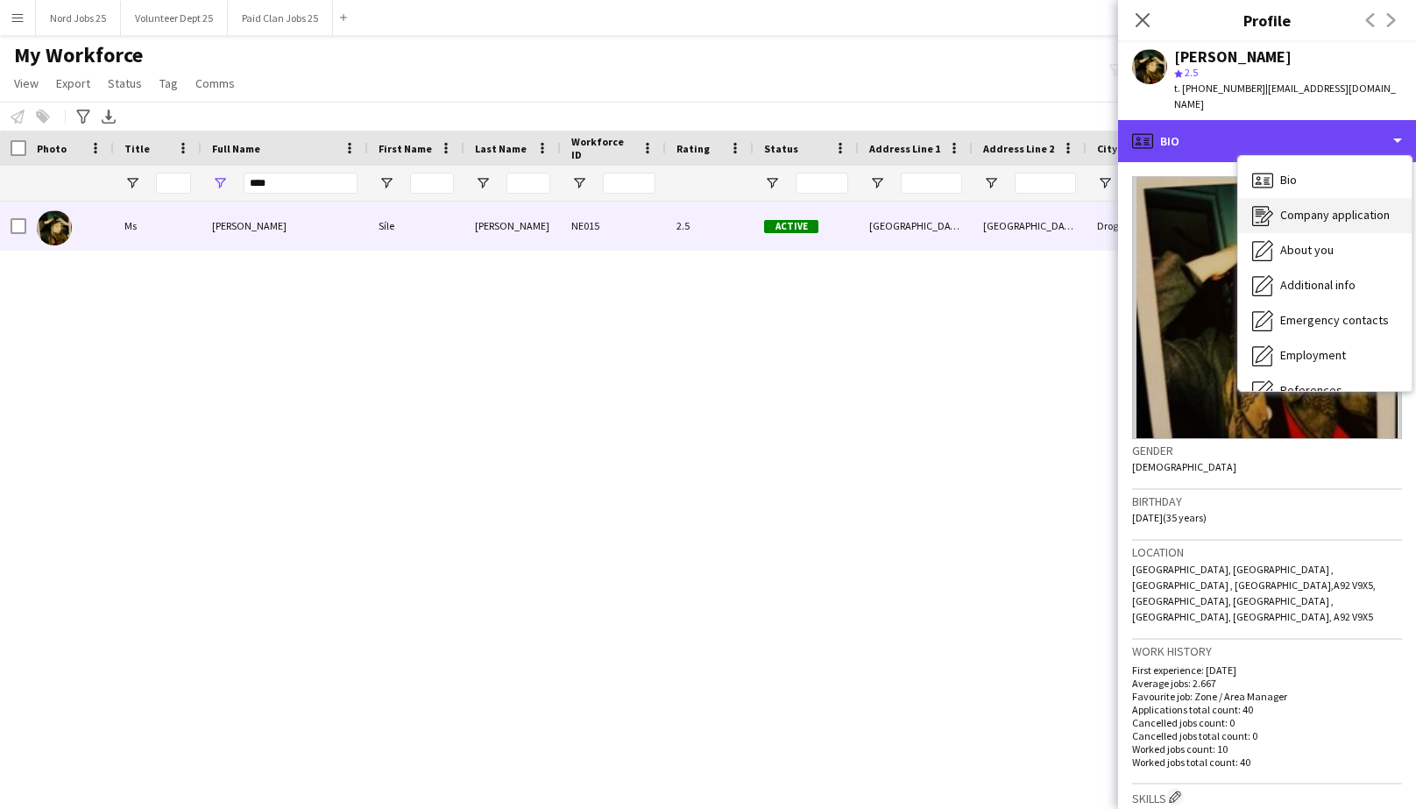
scroll to position [164, 0]
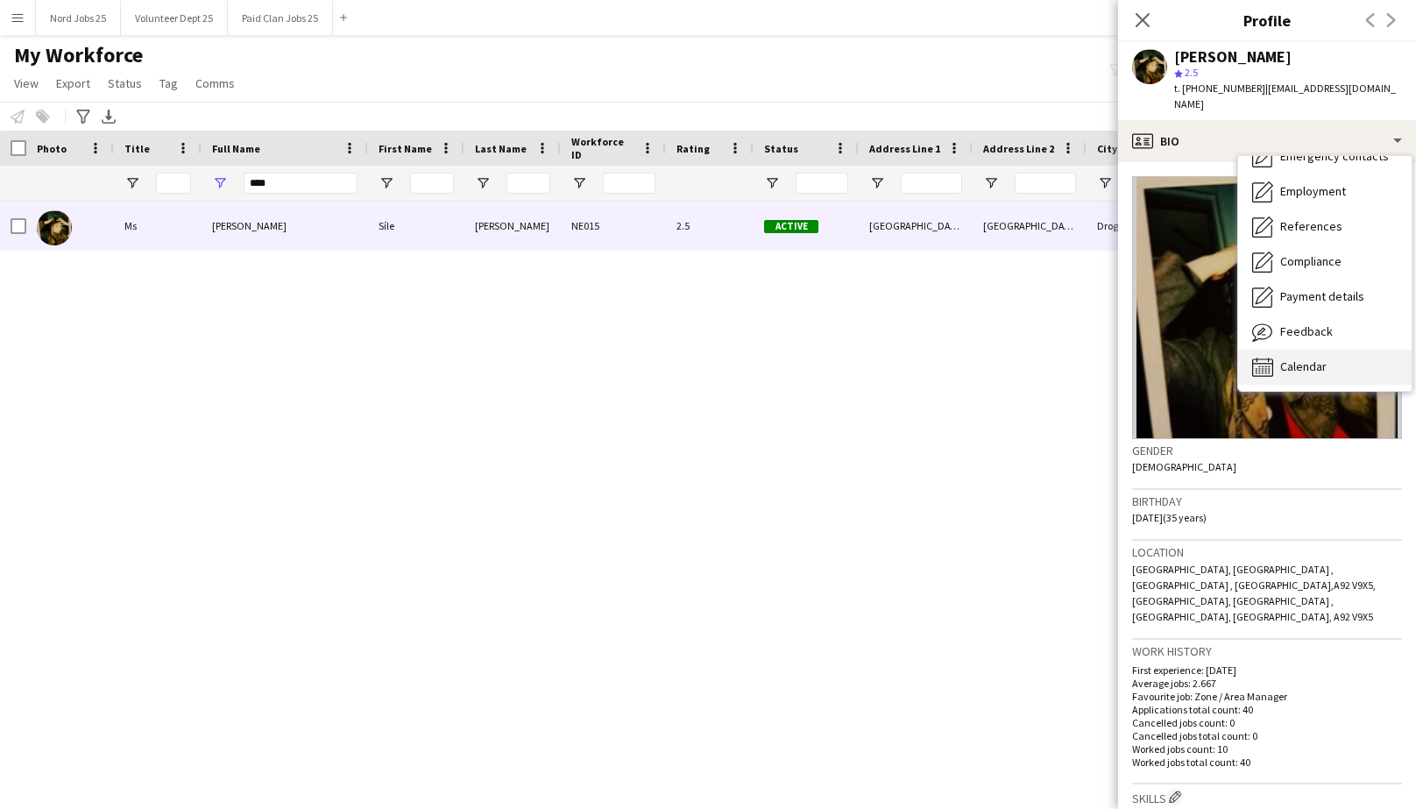
click at [1314, 360] on div "Calendar Calendar" at bounding box center [1326, 367] width 174 height 35
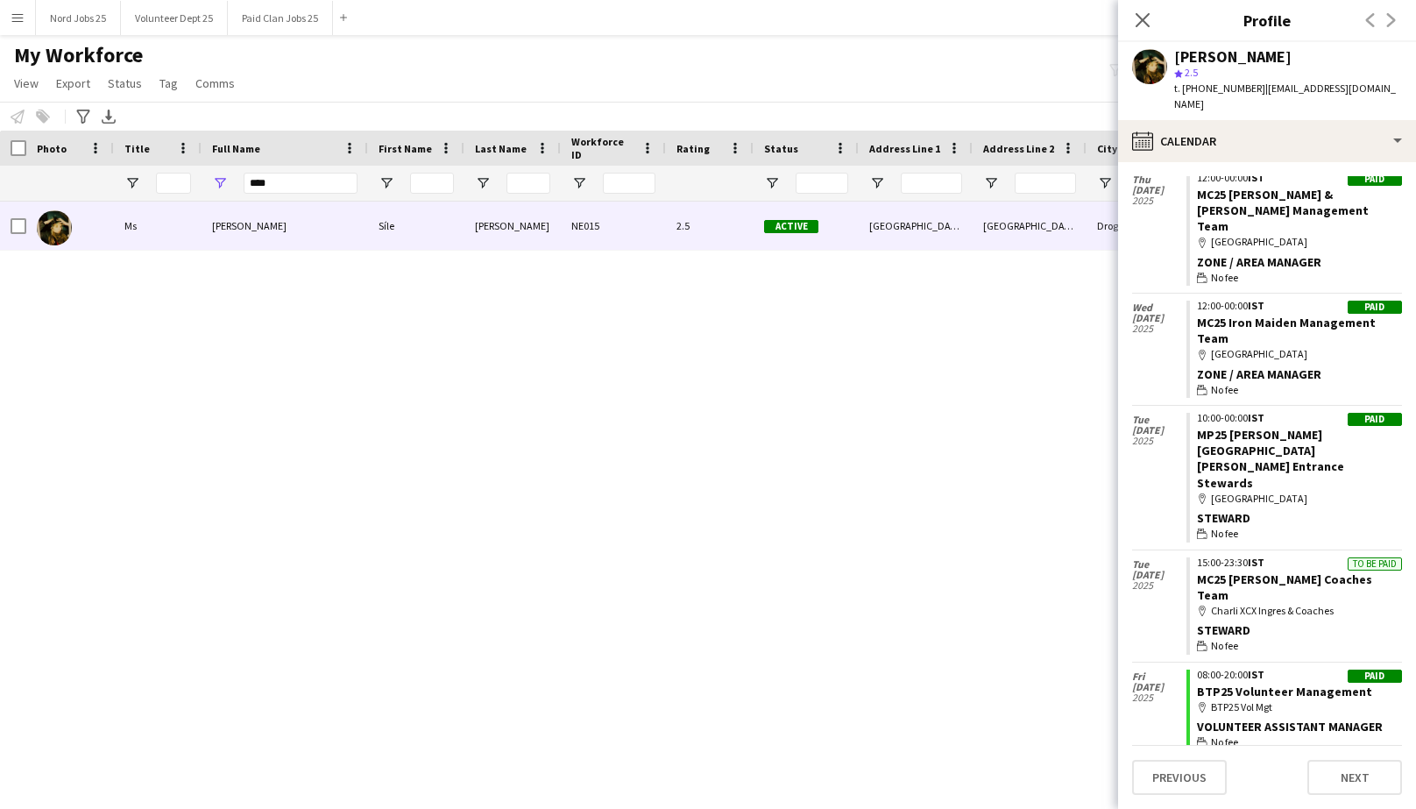
scroll to position [1796, 0]
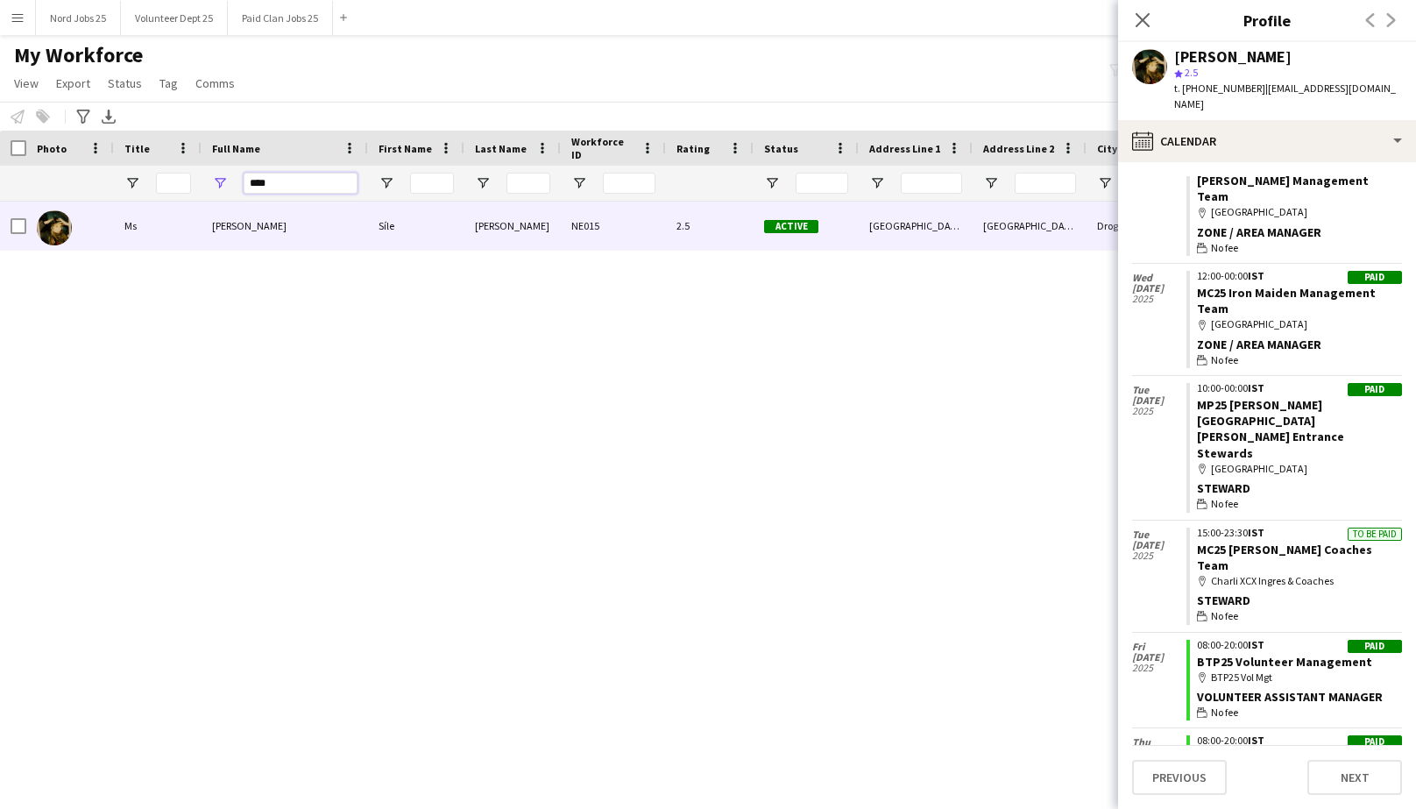
click at [258, 188] on input "****" at bounding box center [301, 183] width 114 height 21
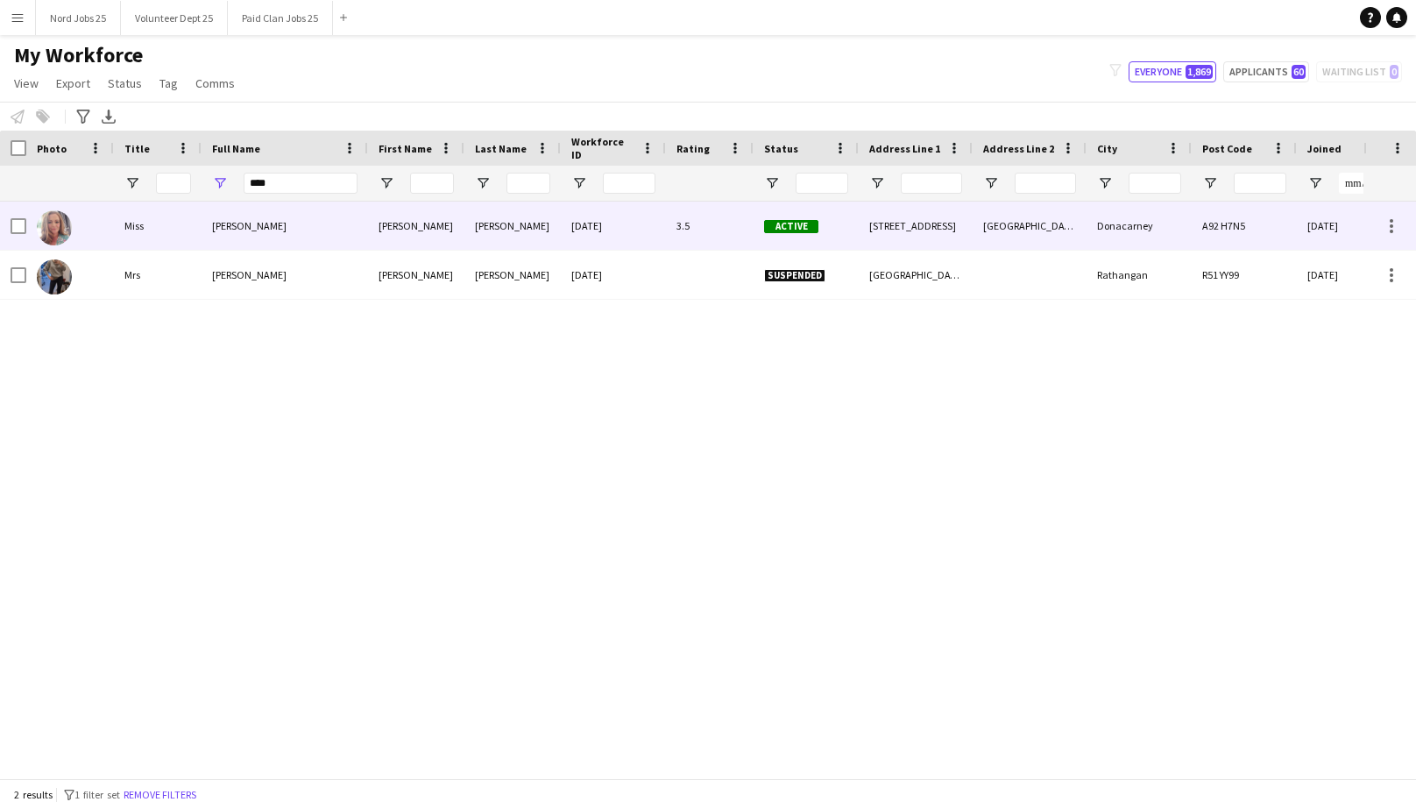
click at [302, 241] on div "[PERSON_NAME]" at bounding box center [285, 226] width 167 height 48
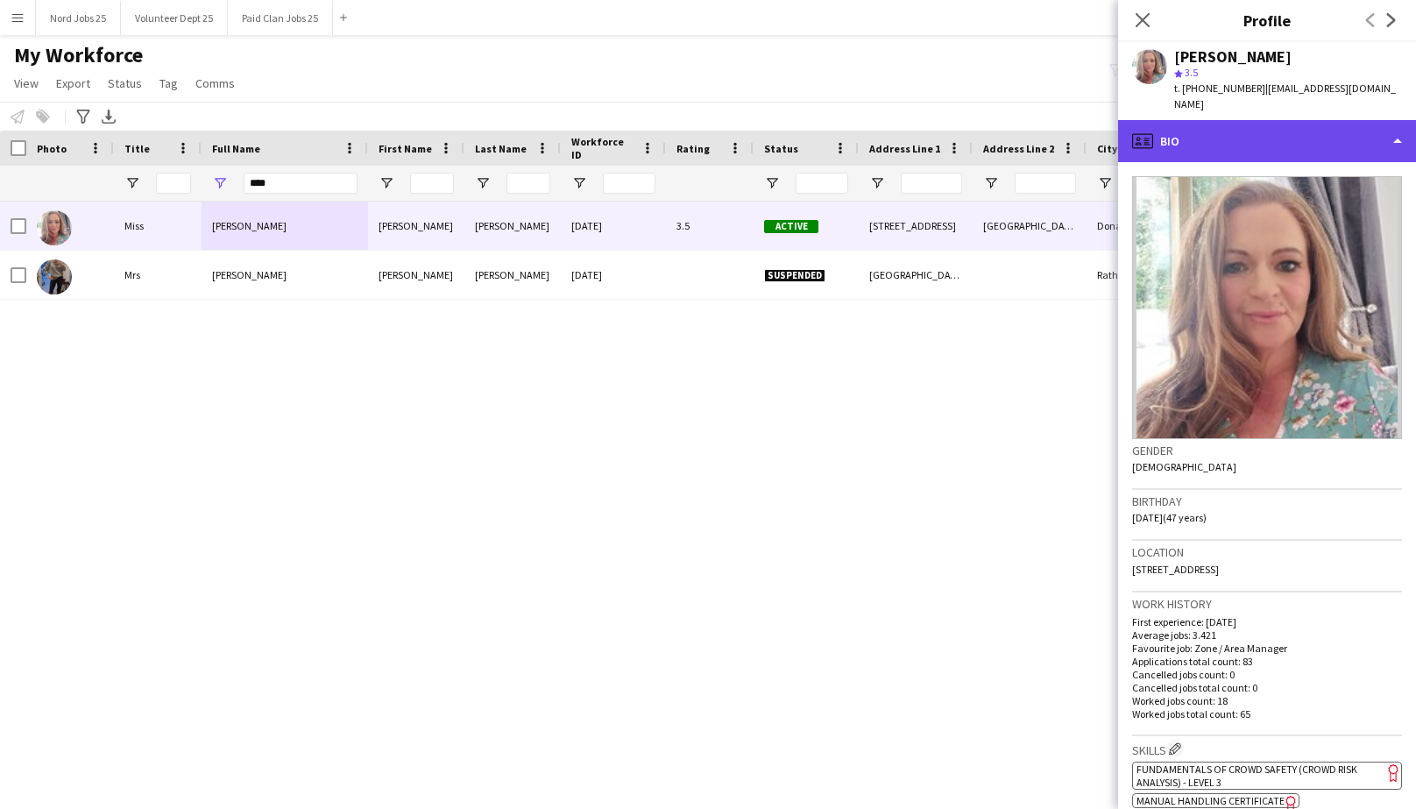
click at [1185, 132] on div "profile Bio" at bounding box center [1267, 141] width 298 height 42
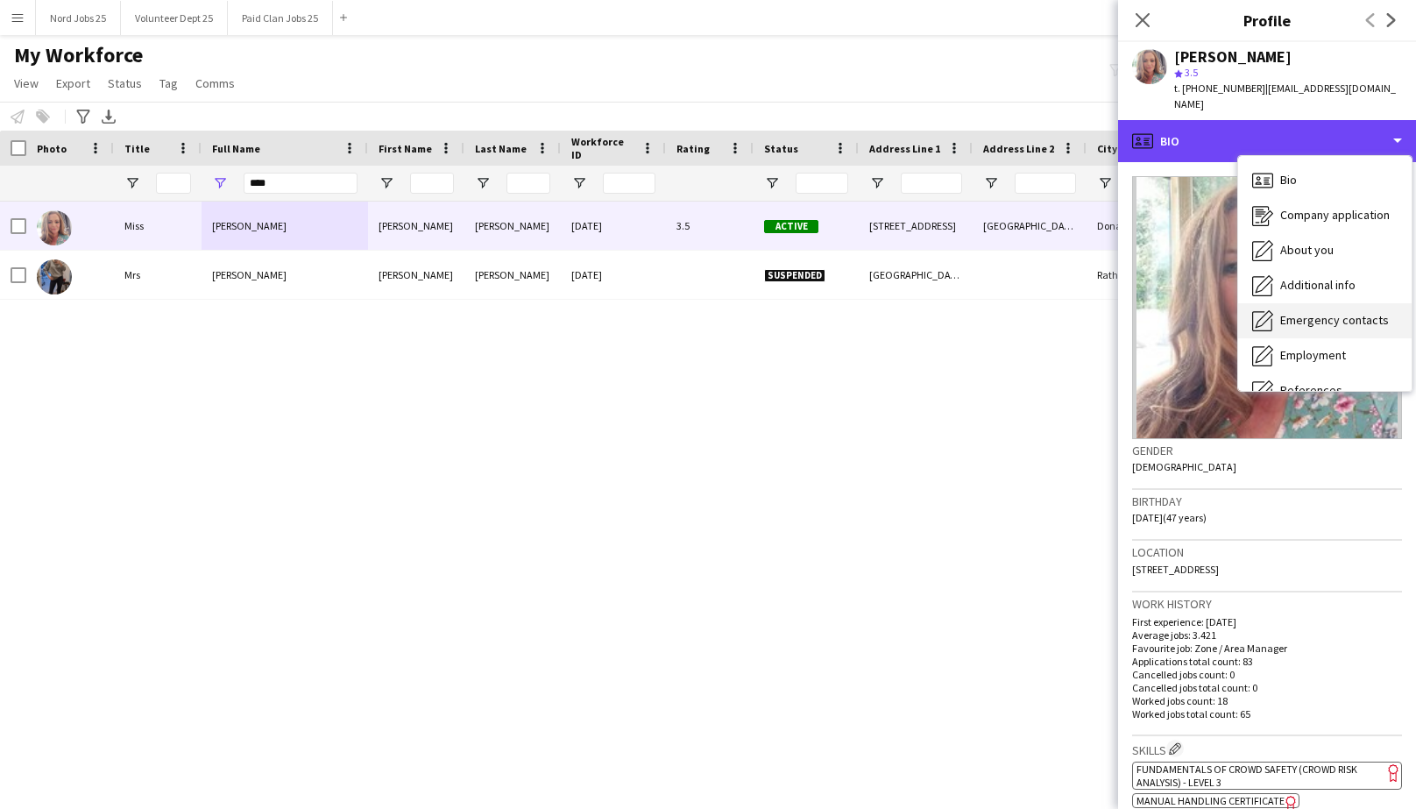
scroll to position [164, 0]
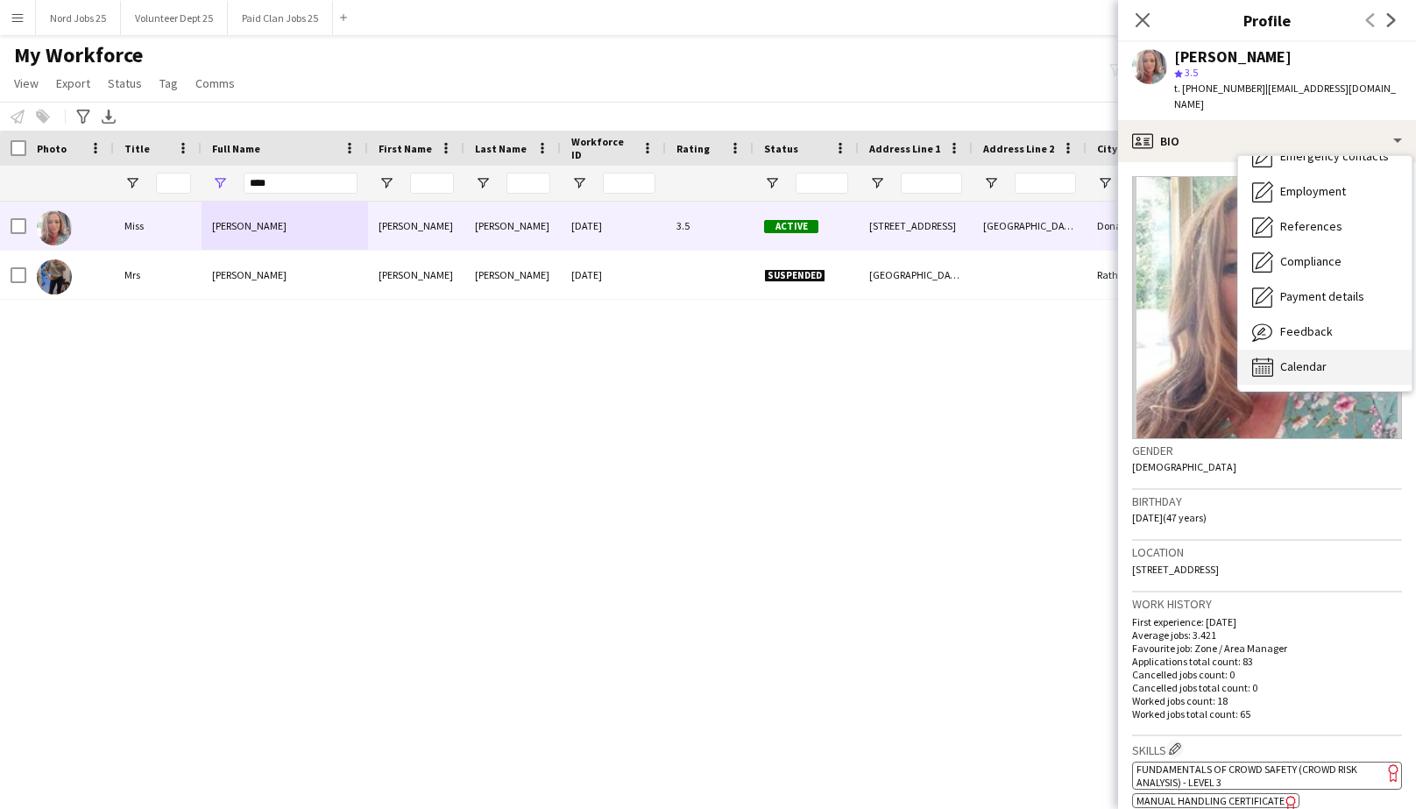
click at [1273, 352] on div "Calendar Calendar" at bounding box center [1326, 367] width 174 height 35
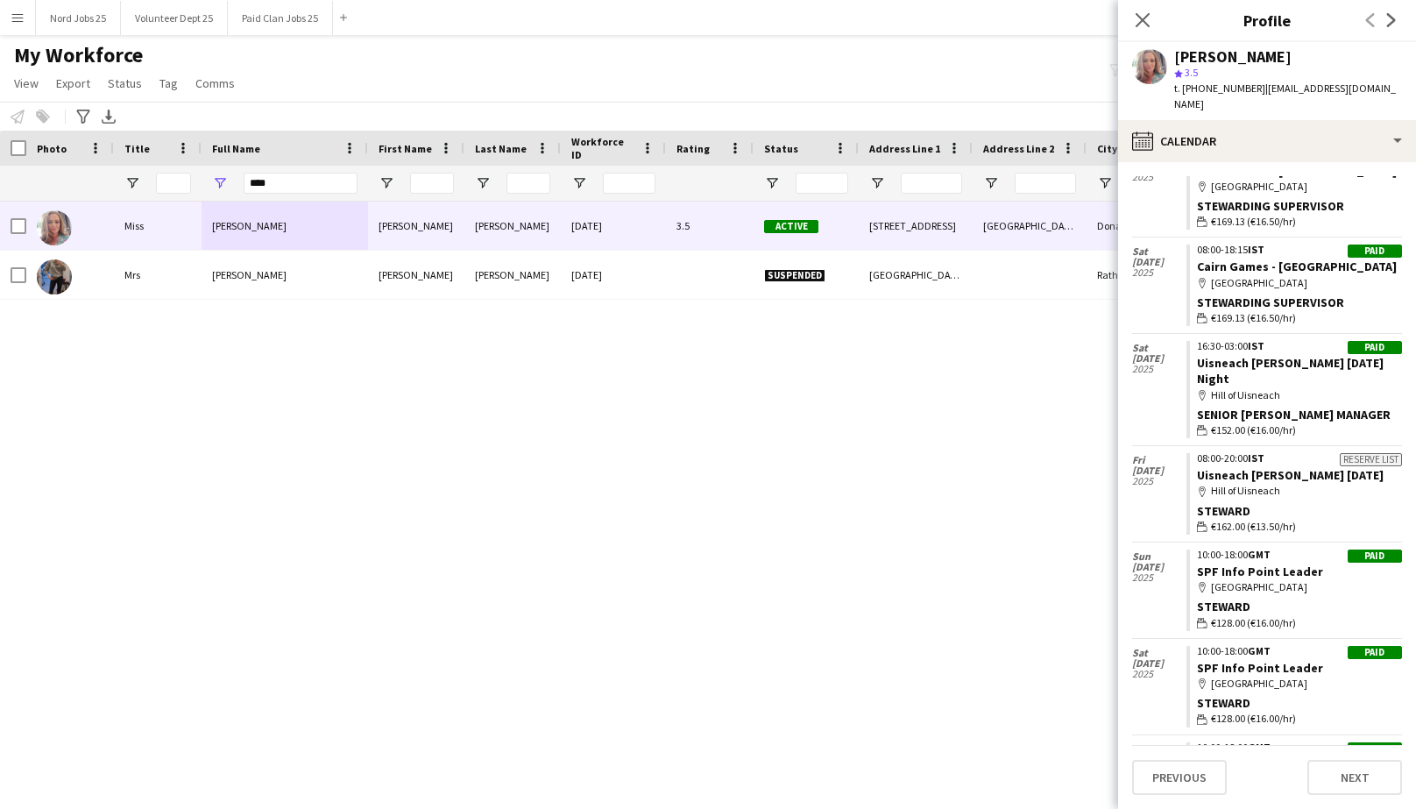
scroll to position [3382, 0]
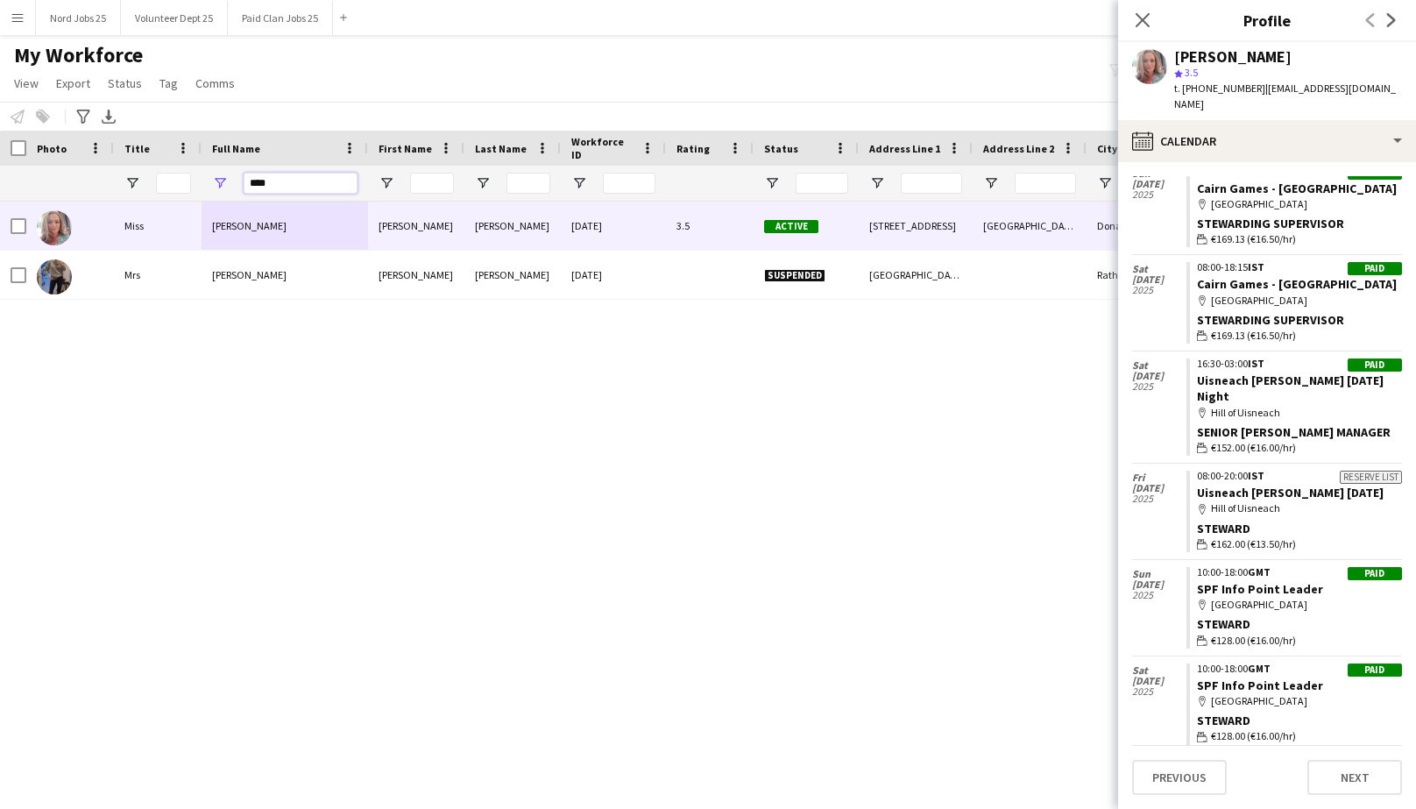
click at [261, 181] on input "****" at bounding box center [301, 183] width 114 height 21
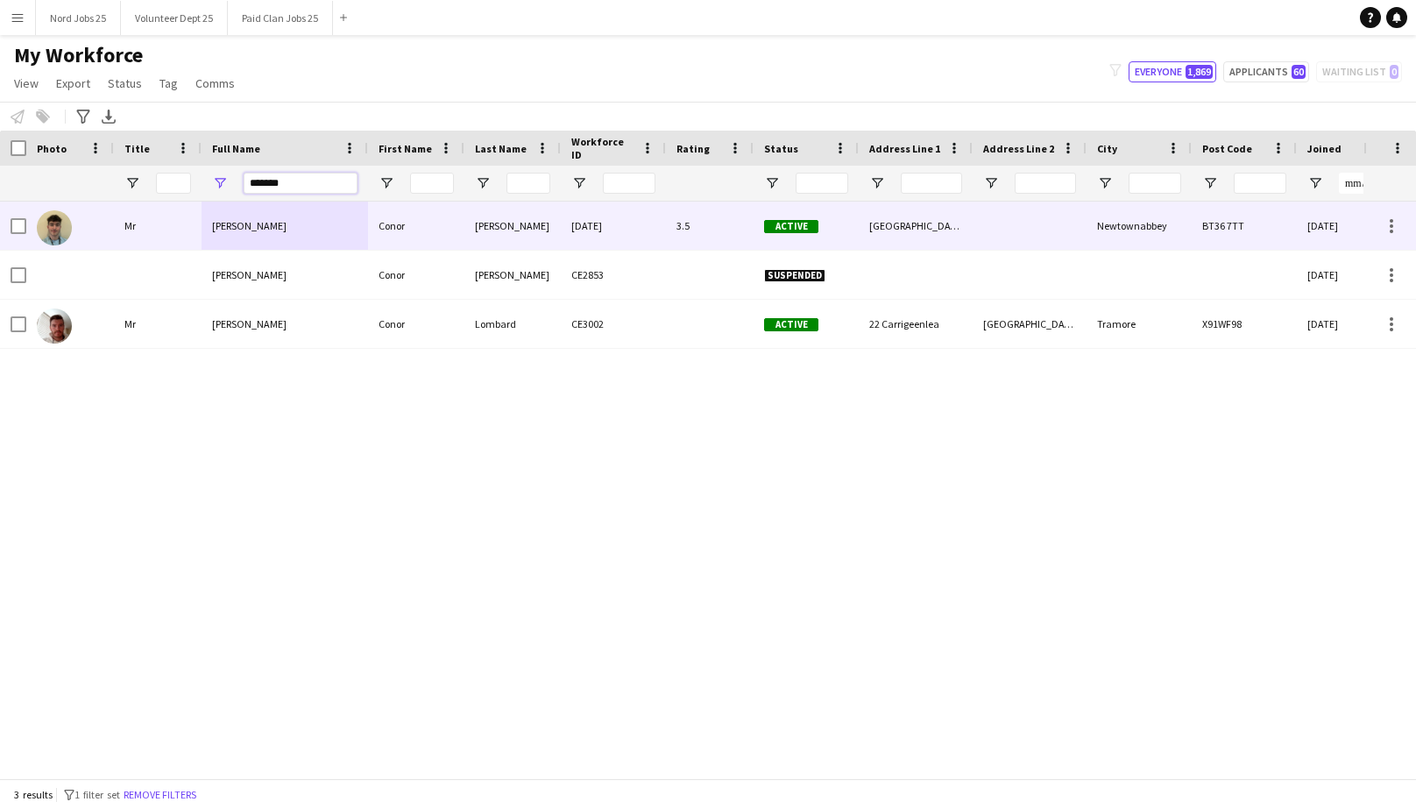
type input "*******"
click at [309, 238] on div "[PERSON_NAME]" at bounding box center [285, 226] width 167 height 48
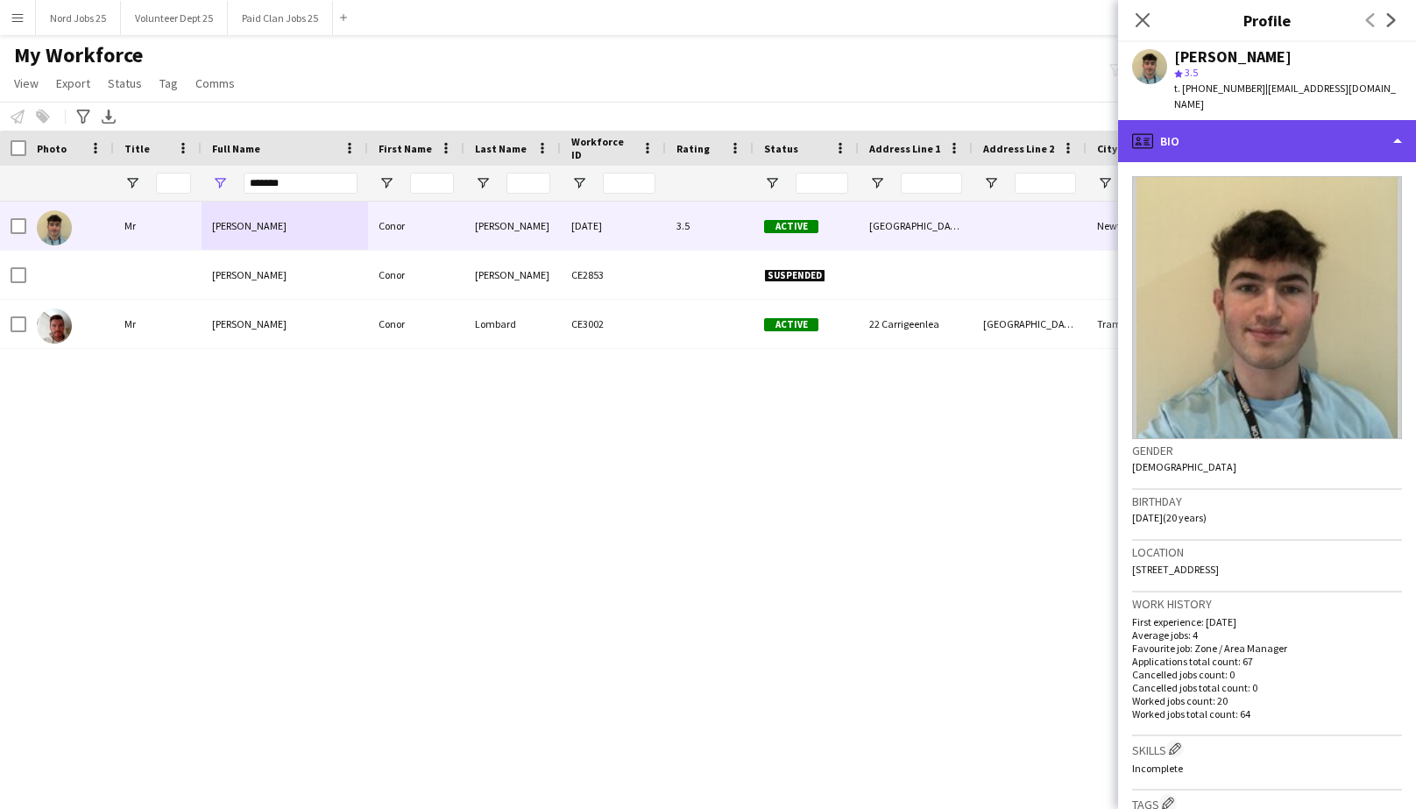
click at [1254, 136] on div "profile Bio" at bounding box center [1267, 141] width 298 height 42
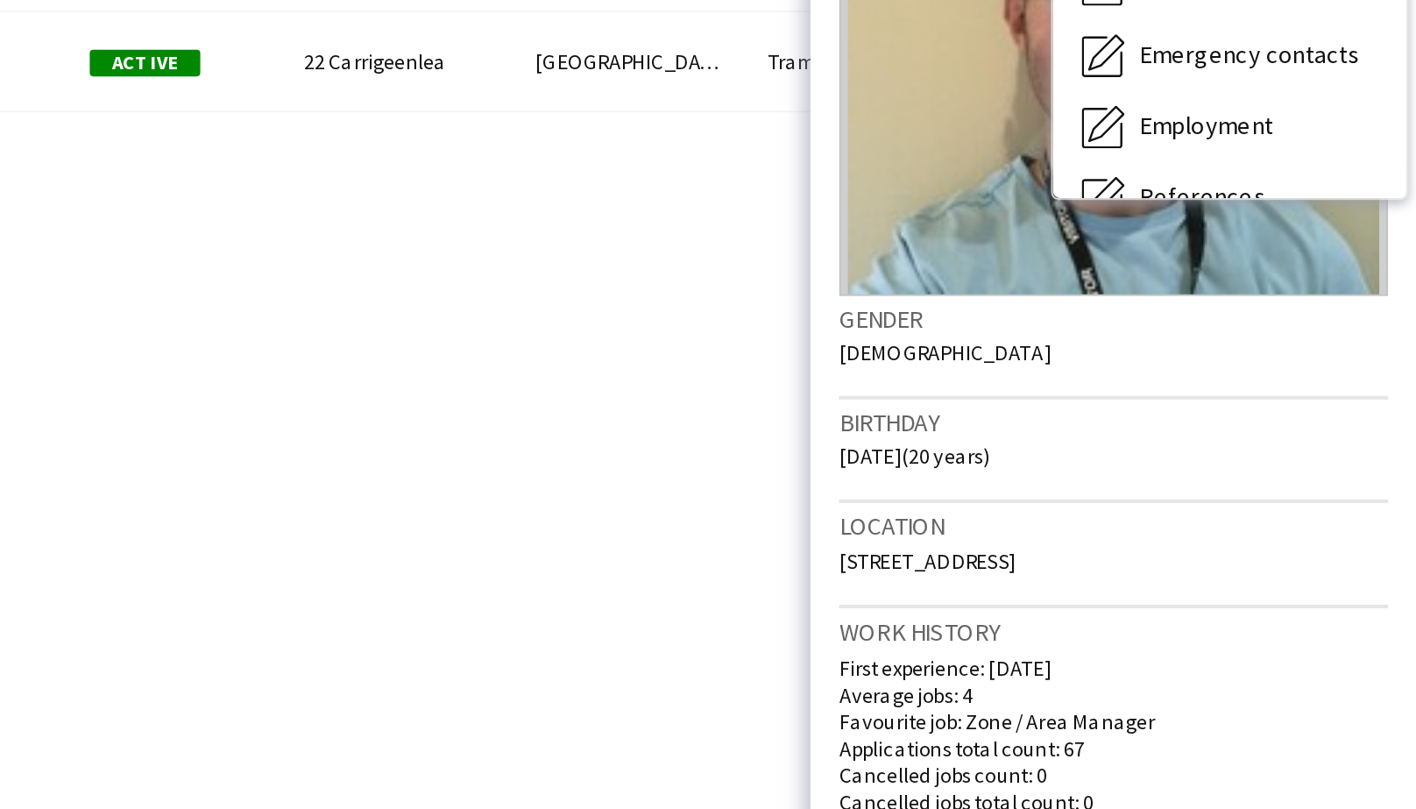
scroll to position [0, 0]
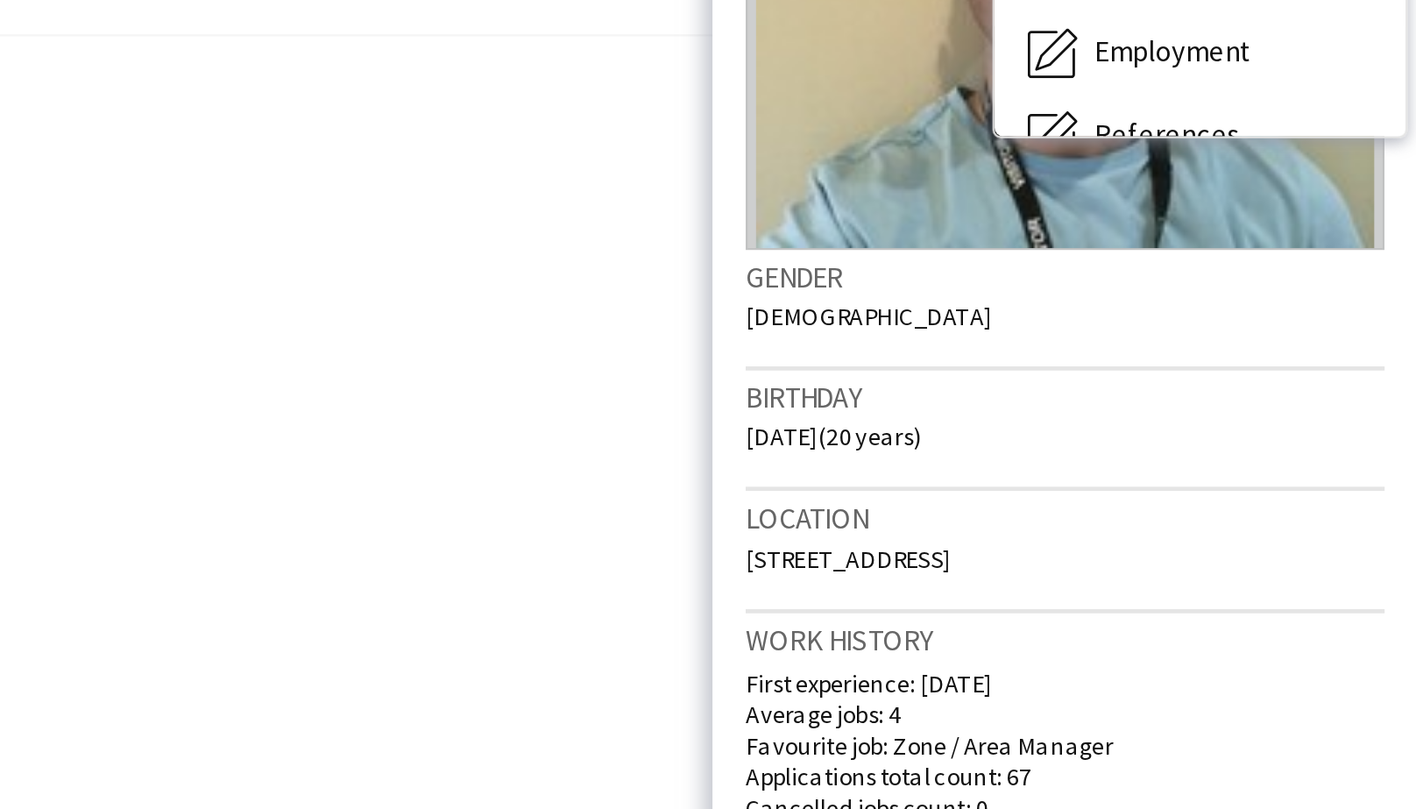
click at [1349, 451] on div "Gender [DEMOGRAPHIC_DATA]" at bounding box center [1267, 464] width 270 height 51
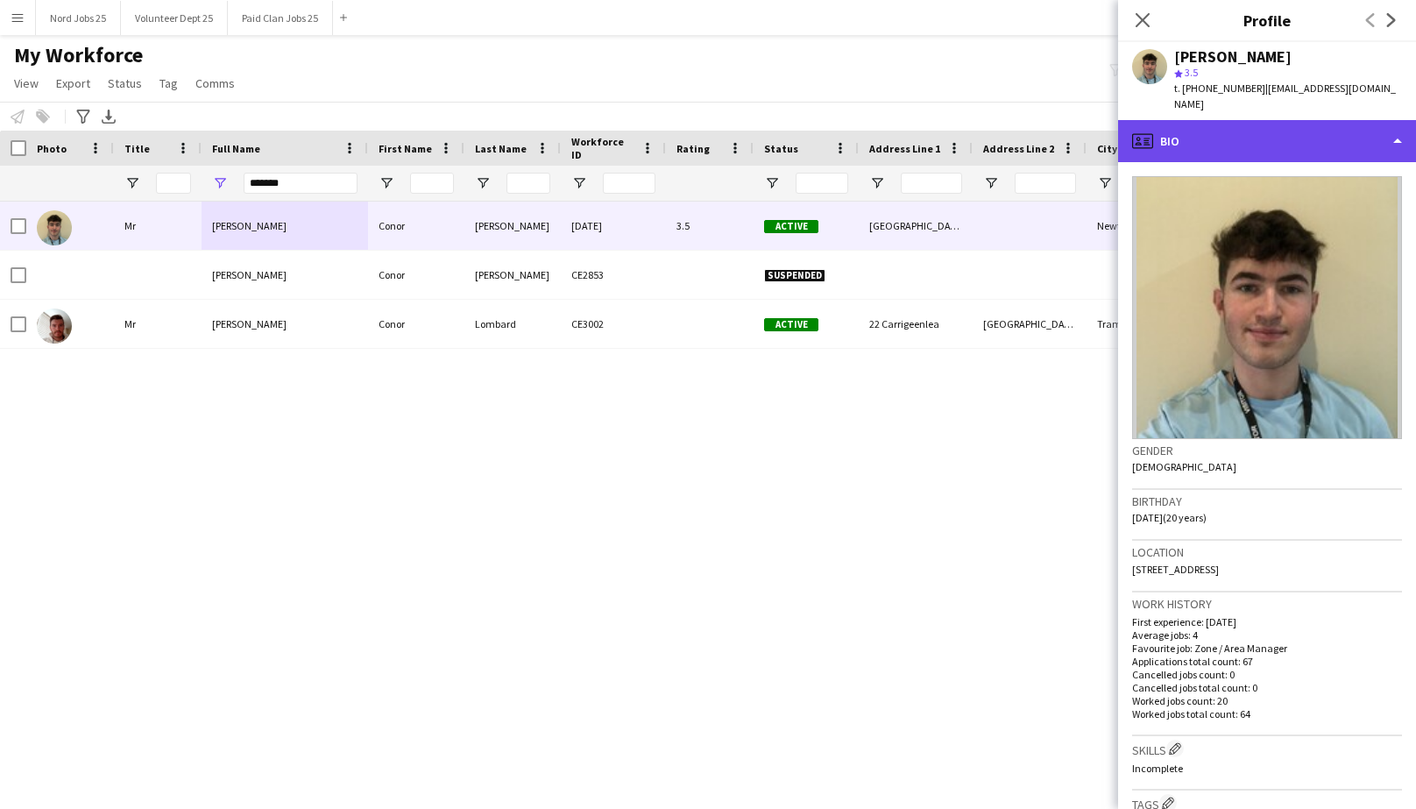
click at [1243, 125] on div "profile Bio" at bounding box center [1267, 141] width 298 height 42
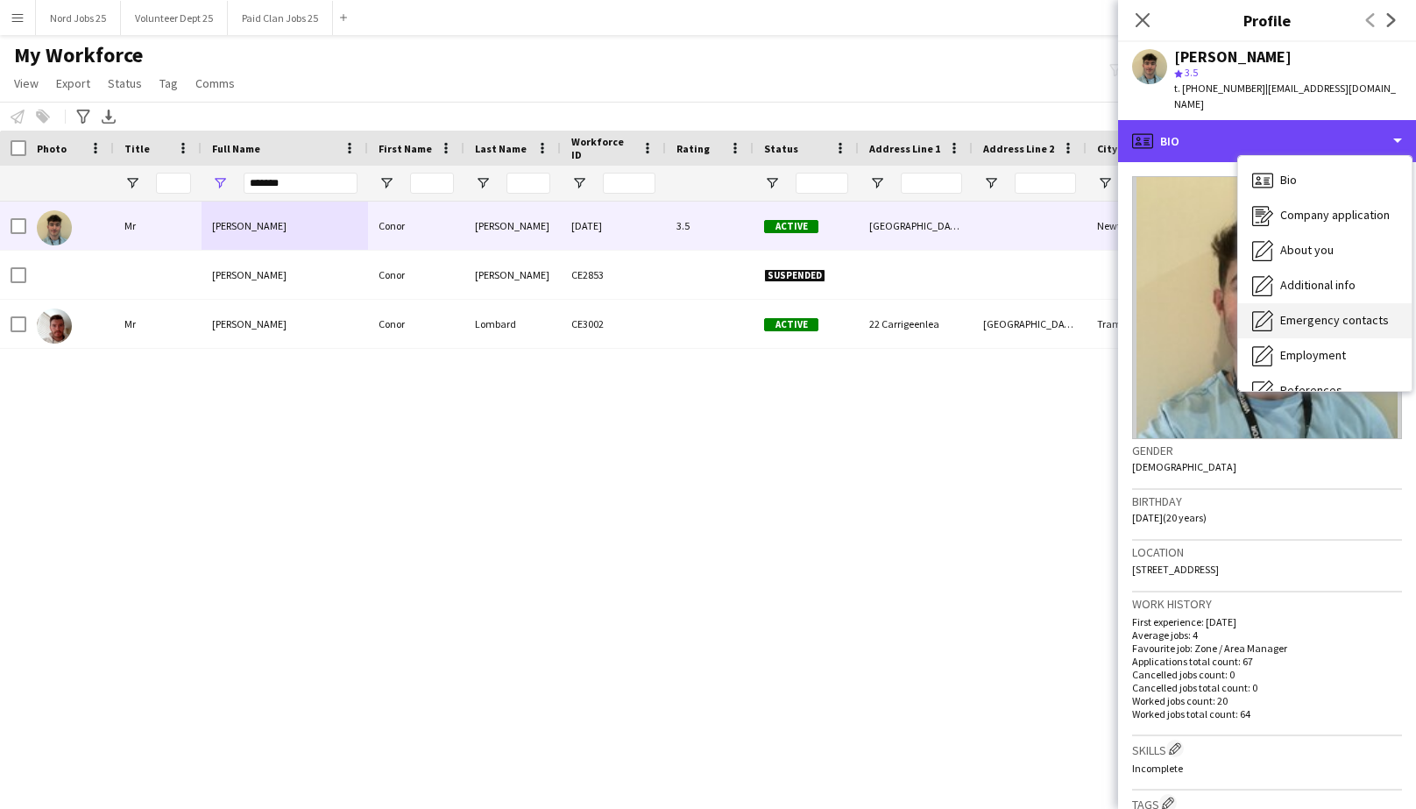
scroll to position [164, 0]
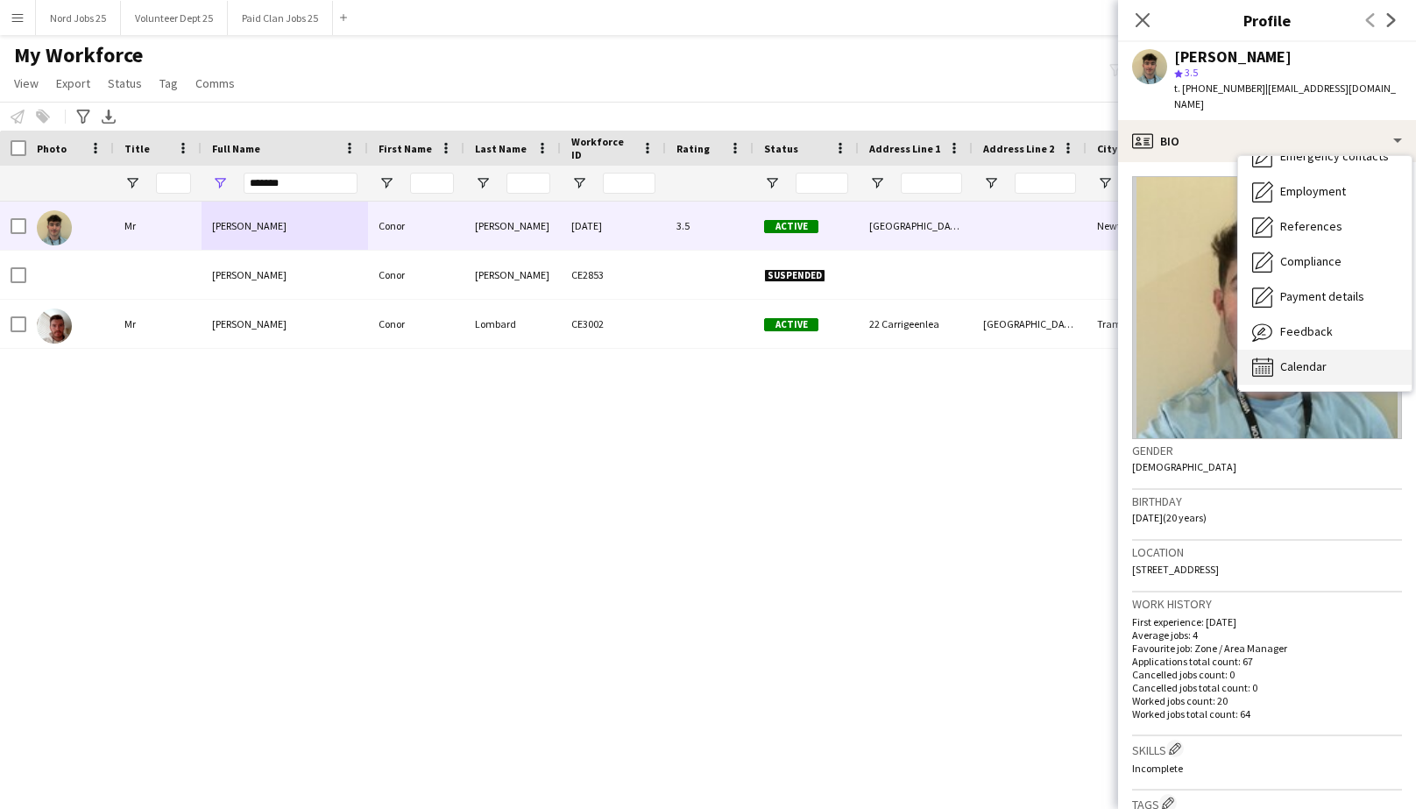
click at [1300, 358] on span "Calendar" at bounding box center [1304, 366] width 46 height 16
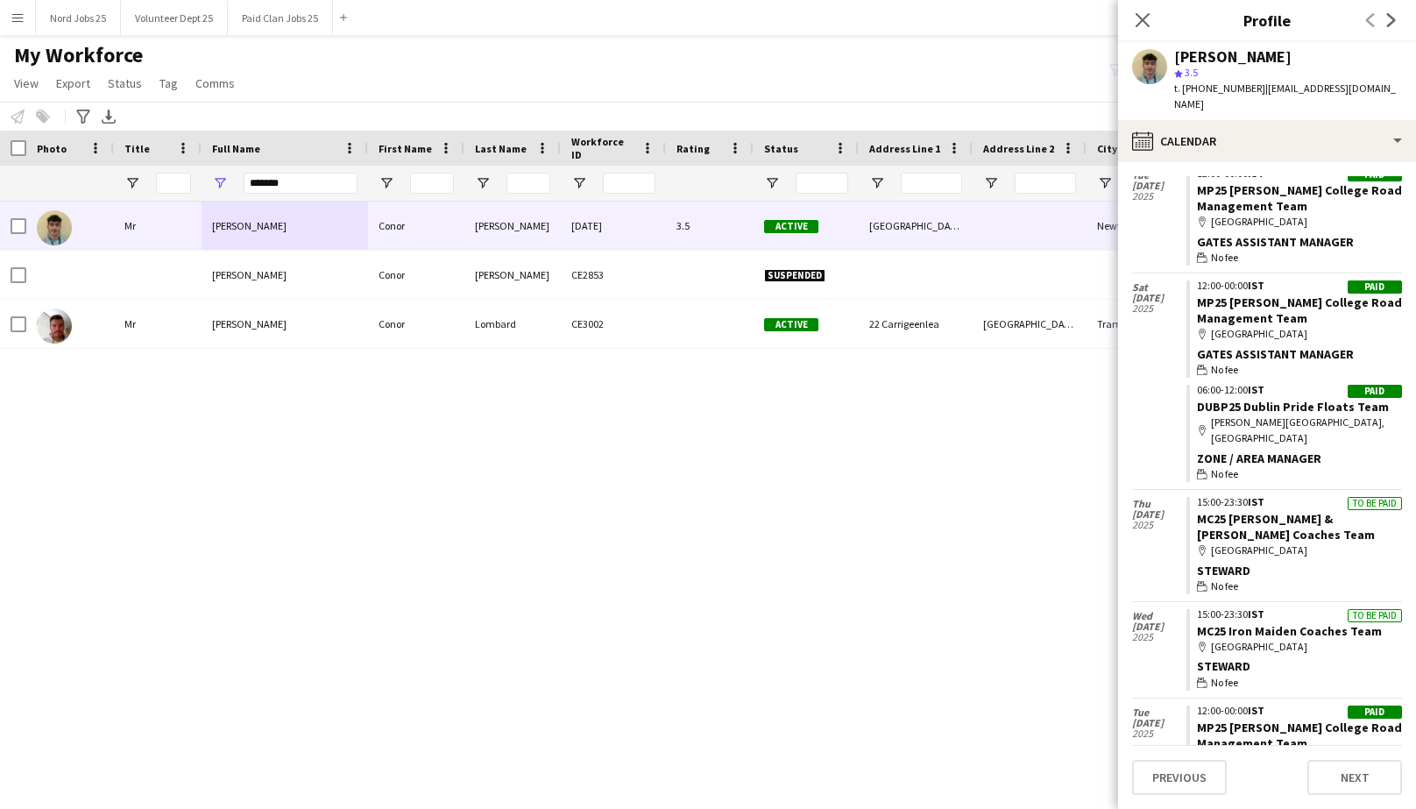
scroll to position [2396, 0]
